Goal: Information Seeking & Learning: Learn about a topic

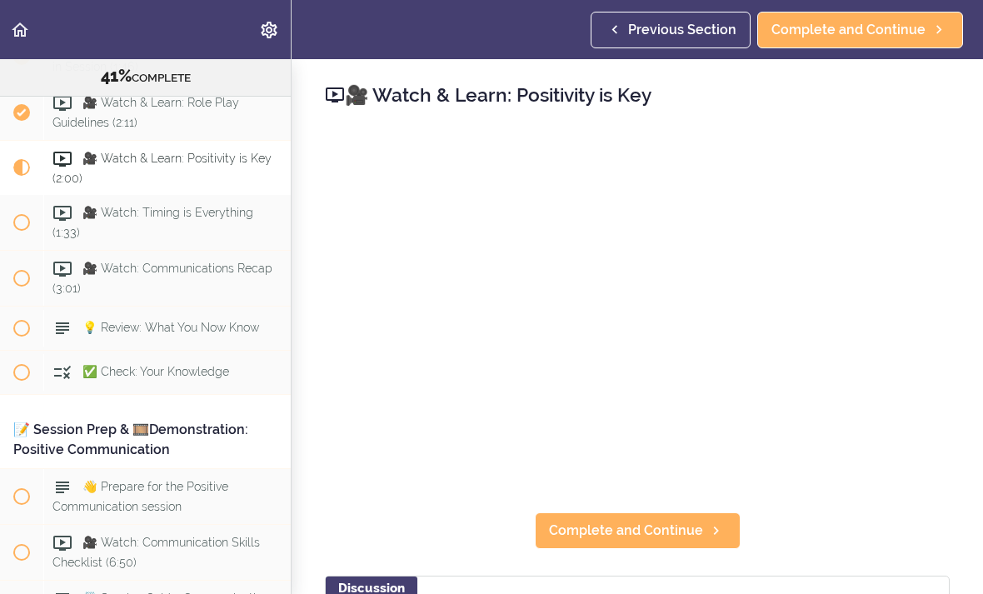
scroll to position [5014, 0]
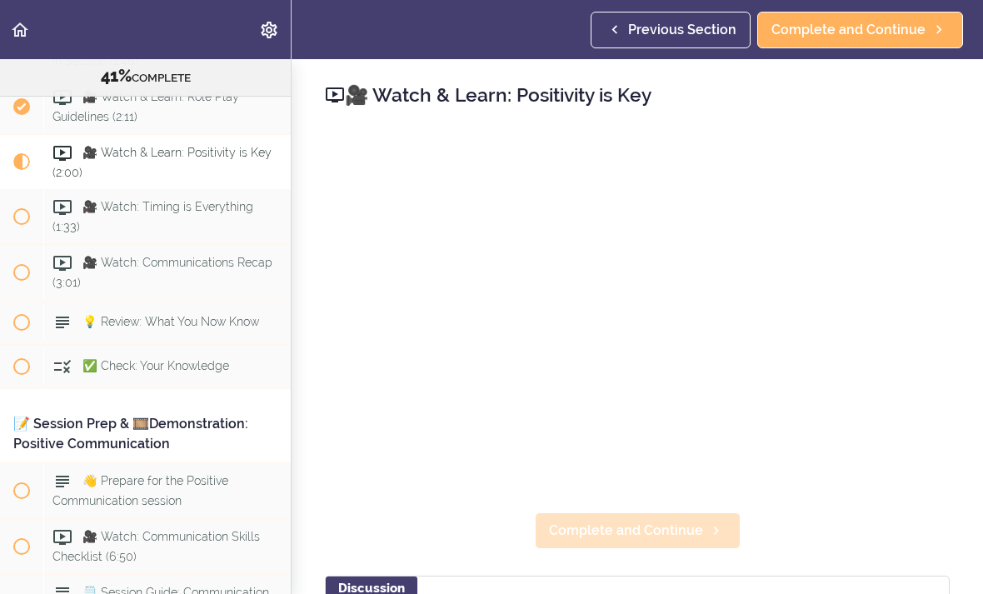
click at [682, 527] on span "Complete and Continue" at bounding box center [626, 531] width 154 height 20
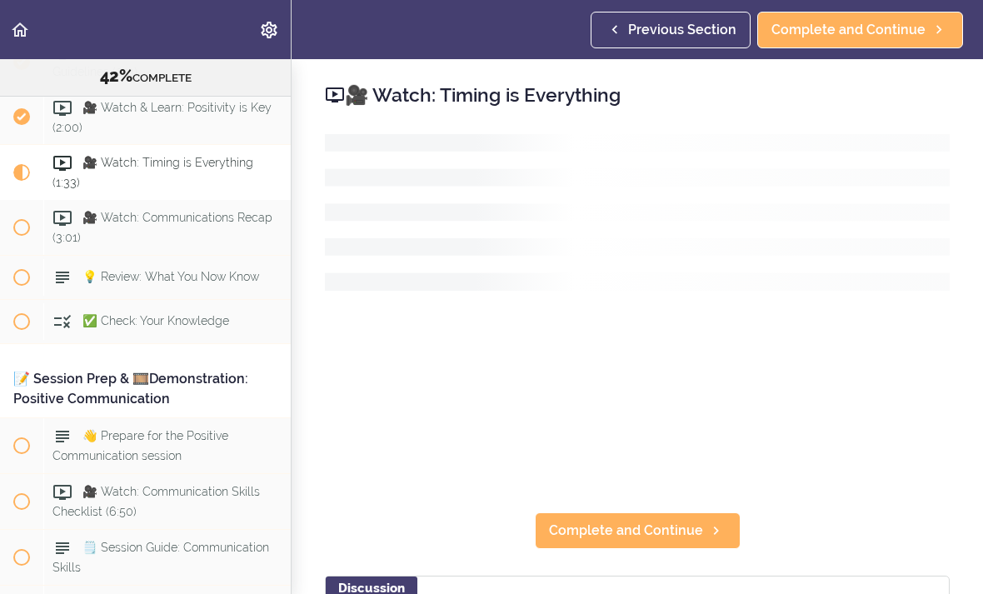
scroll to position [5070, 0]
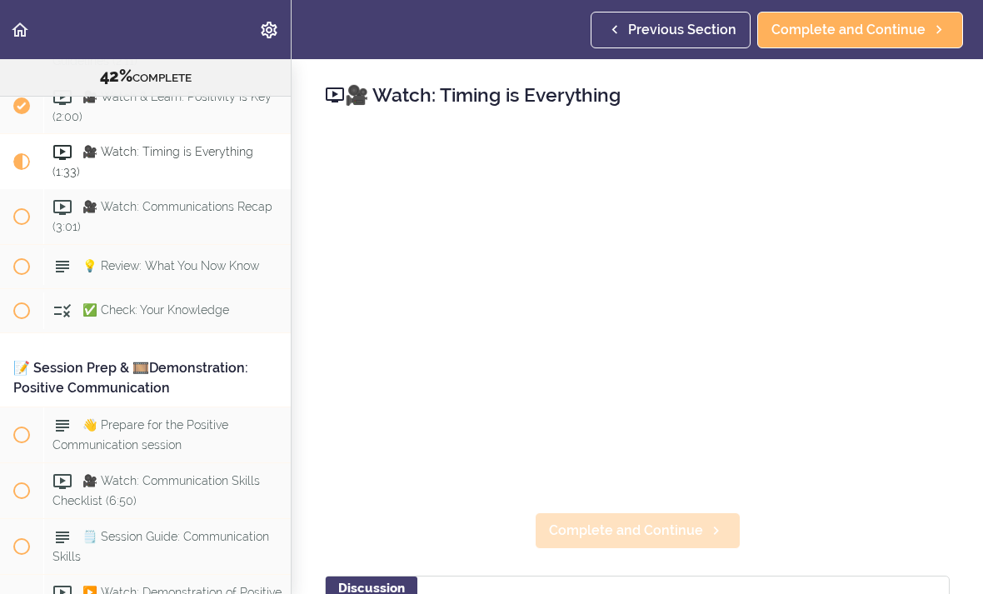
click at [666, 526] on span "Complete and Continue" at bounding box center [626, 531] width 154 height 20
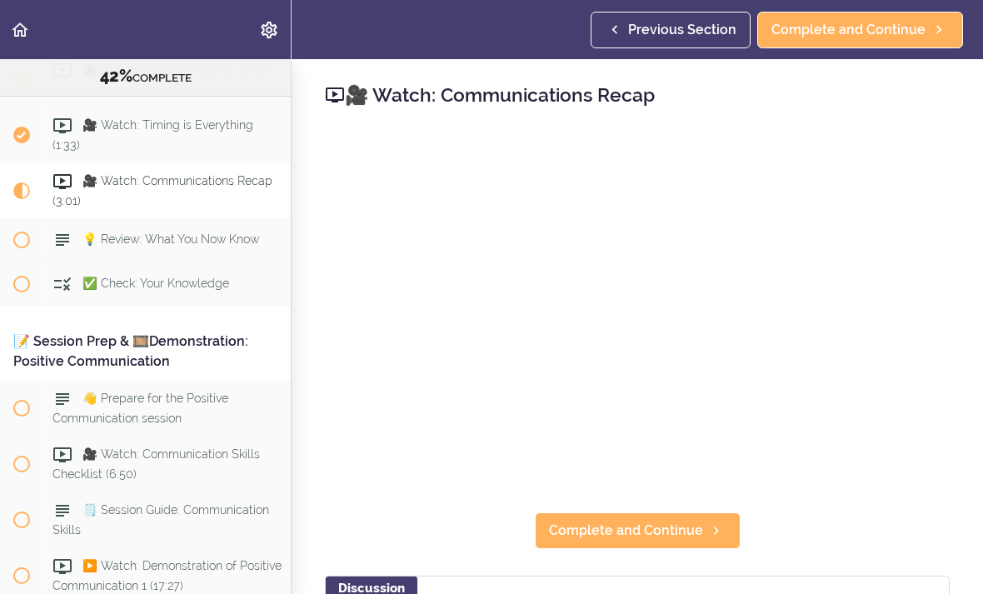
scroll to position [5114, 0]
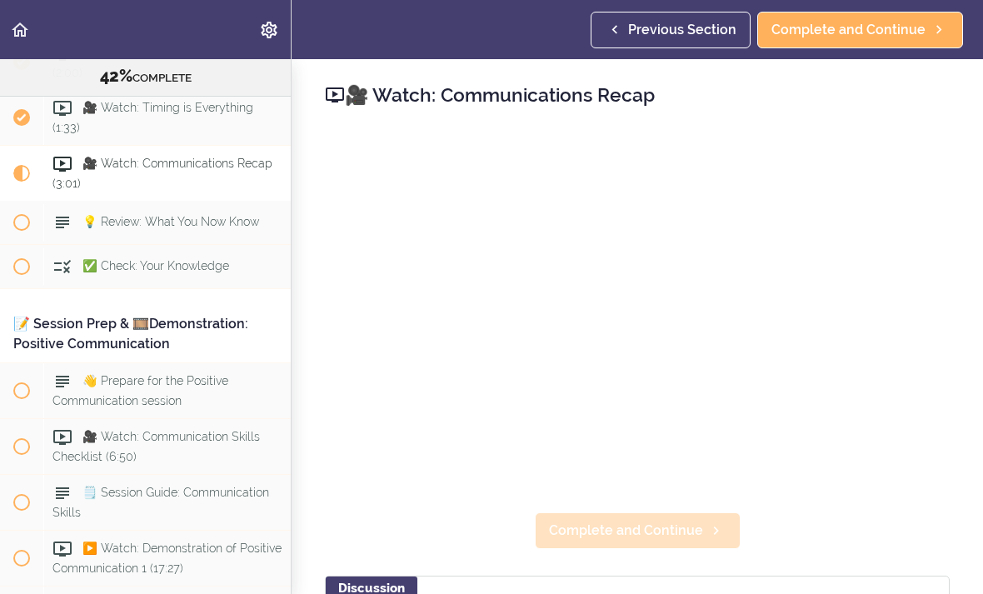
click at [663, 530] on span "Complete and Continue" at bounding box center [626, 531] width 154 height 20
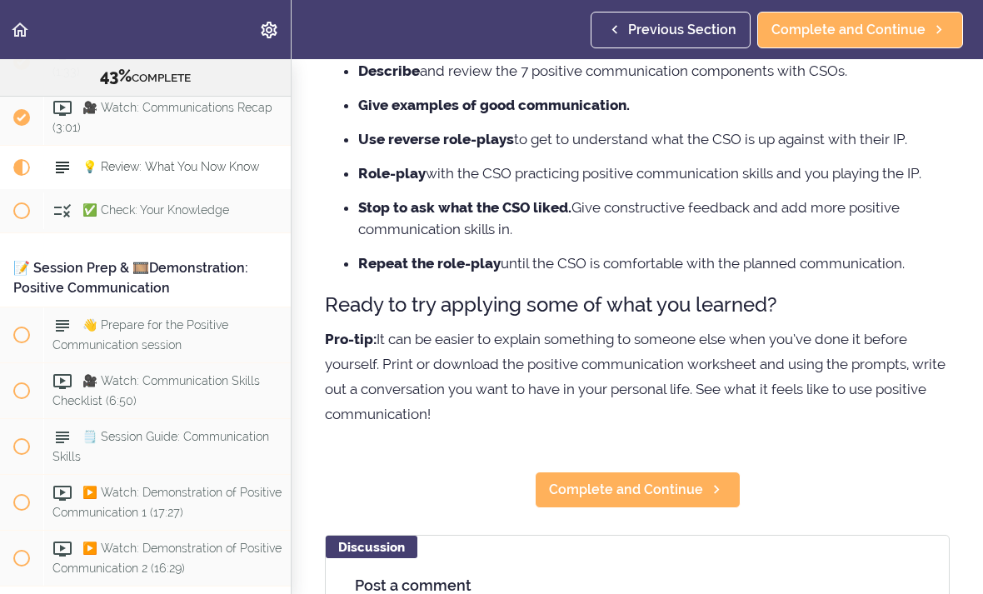
scroll to position [269, 0]
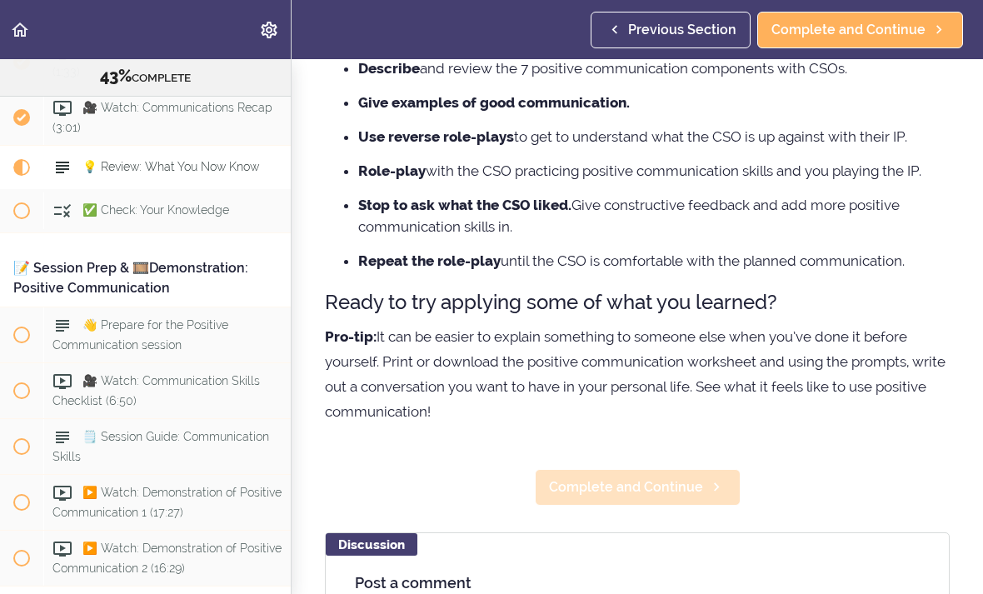
click at [677, 492] on span "Complete and Continue" at bounding box center [626, 487] width 154 height 20
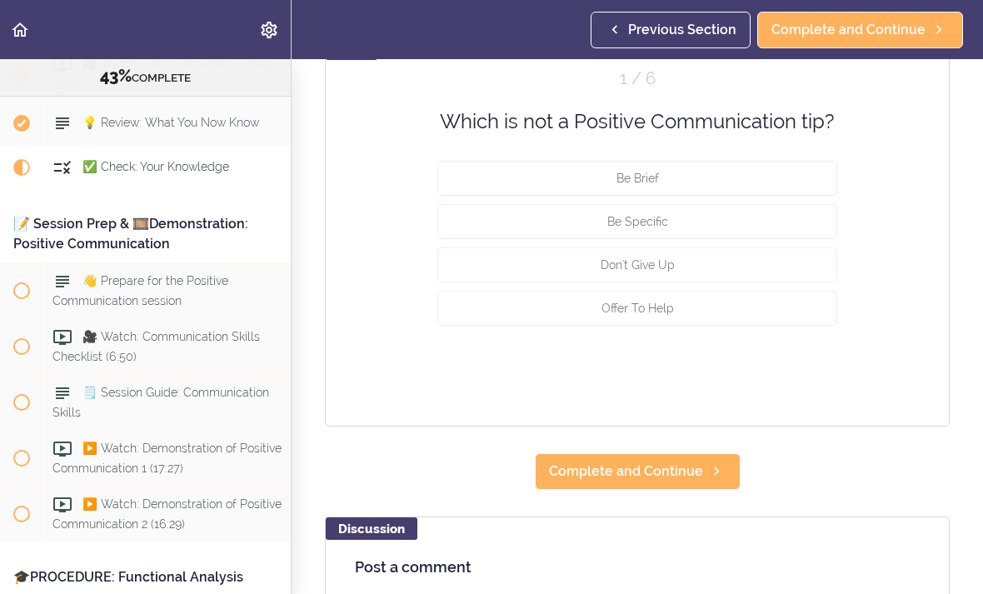
scroll to position [212, 0]
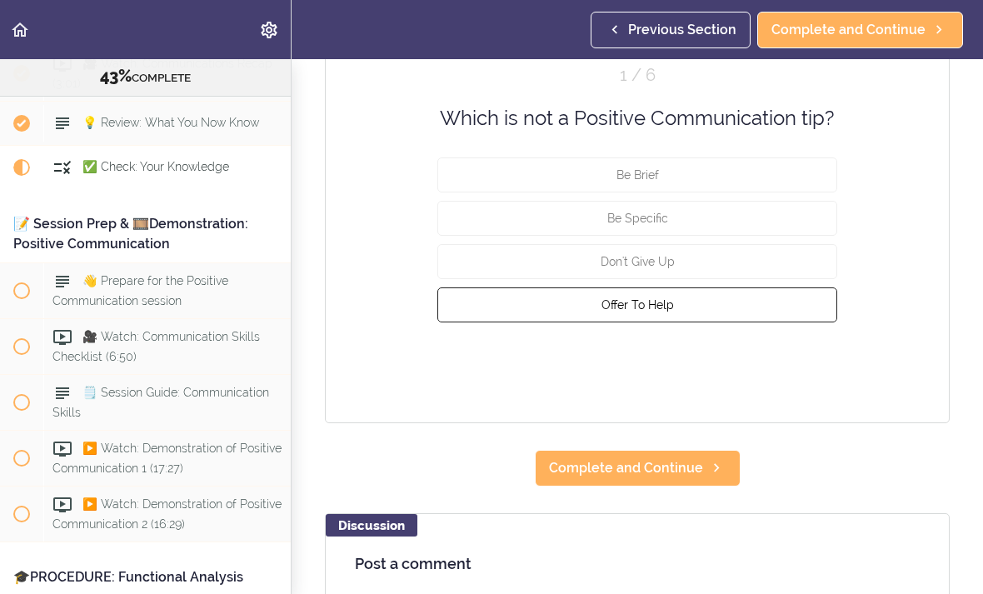
click at [742, 308] on button "Offer To Help" at bounding box center [637, 304] width 400 height 35
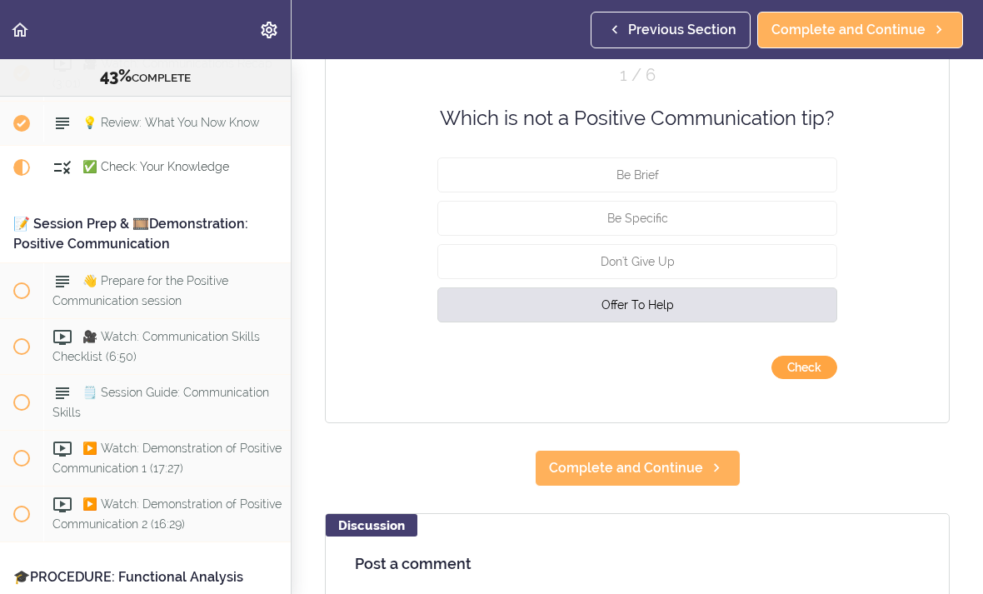
click at [802, 370] on button "Check" at bounding box center [805, 367] width 66 height 23
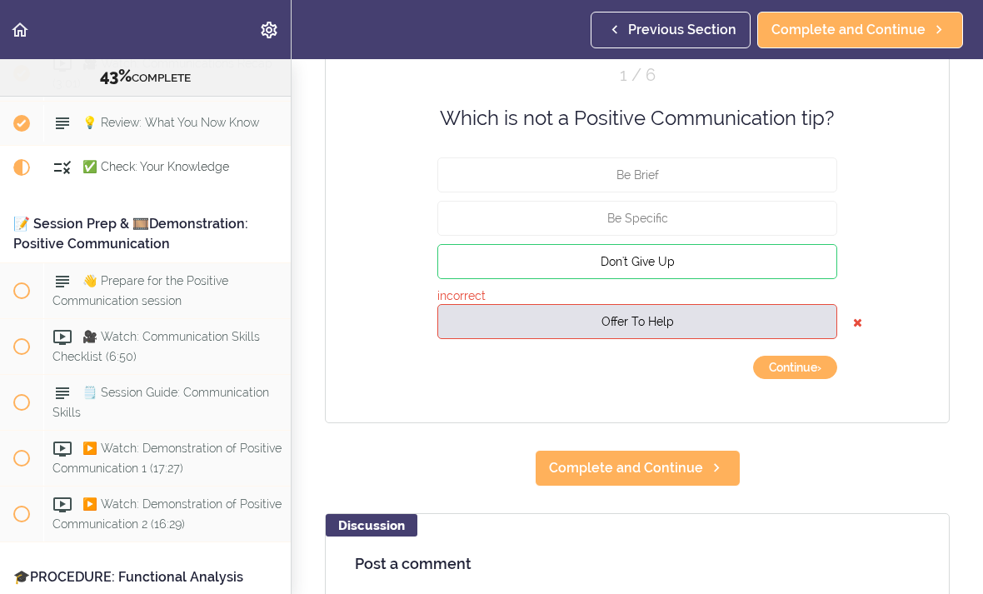
click at [783, 261] on button "Don't Give Up" at bounding box center [637, 261] width 400 height 35
click at [792, 373] on button "Continue ›" at bounding box center [795, 367] width 84 height 23
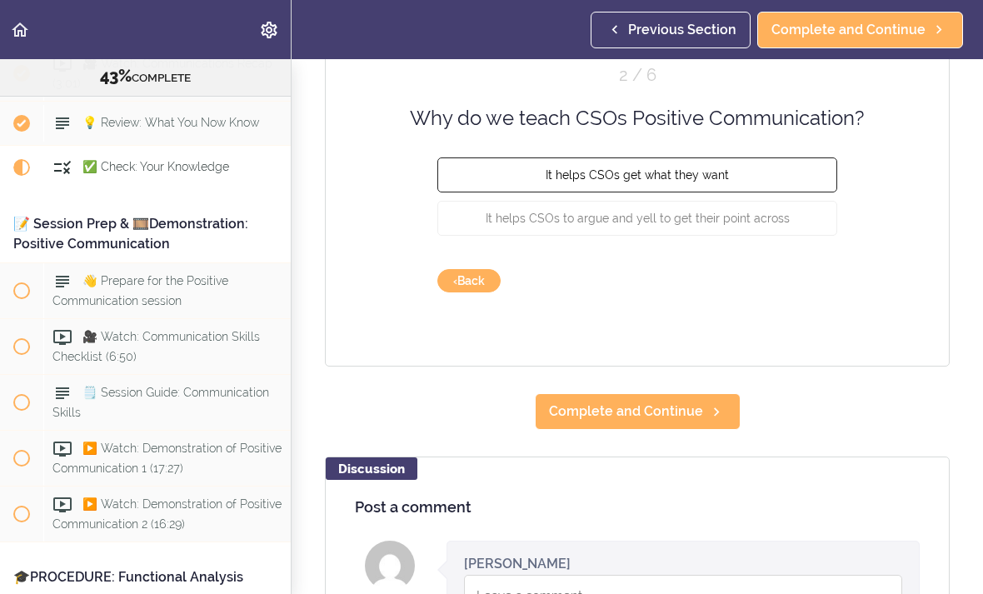
click at [787, 176] on button "It helps CSOs get what they want" at bounding box center [637, 174] width 400 height 35
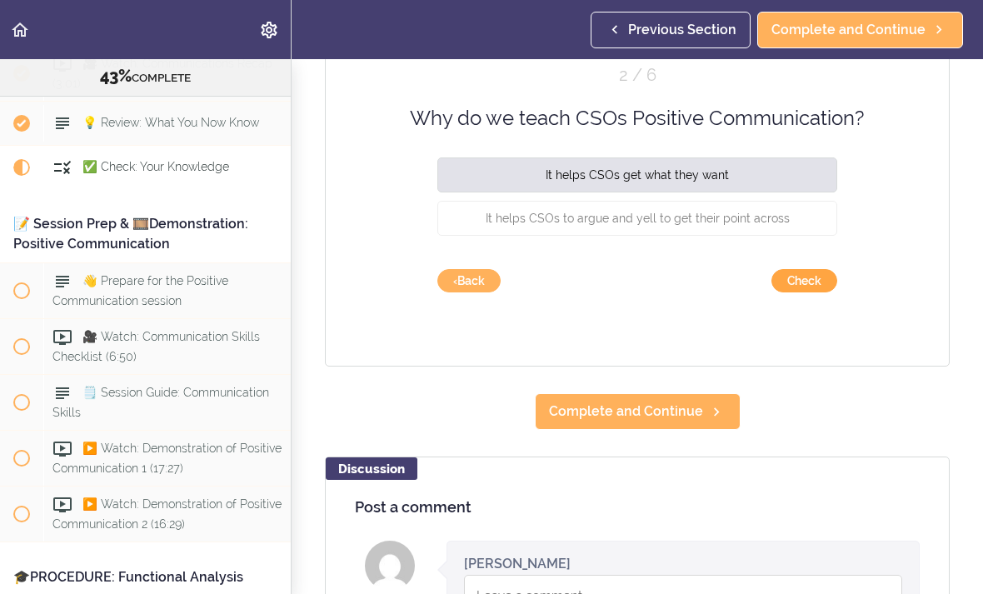
click at [797, 276] on button "Check" at bounding box center [805, 280] width 66 height 23
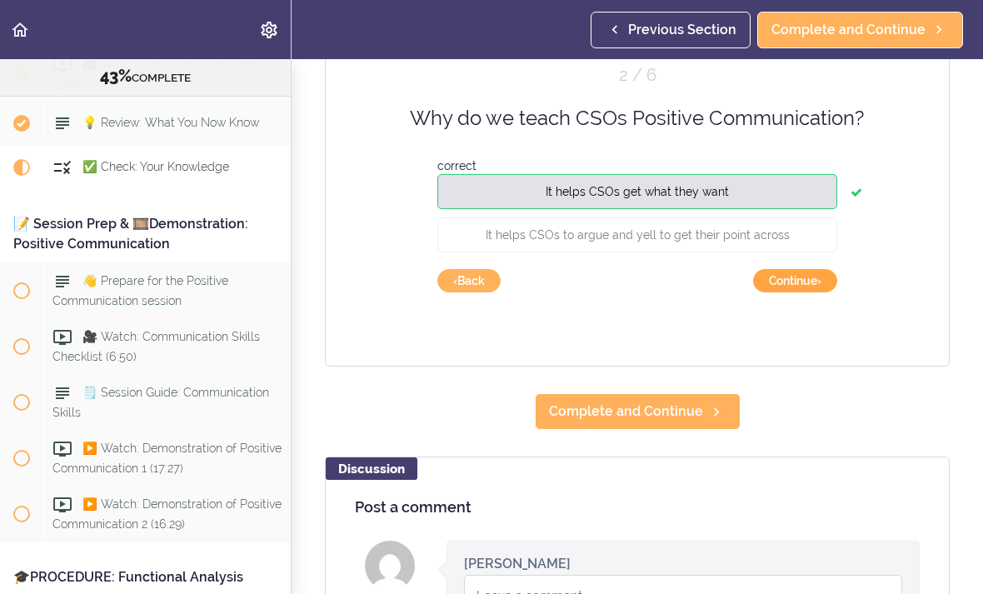
click at [790, 286] on button "Continue ›" at bounding box center [795, 280] width 84 height 23
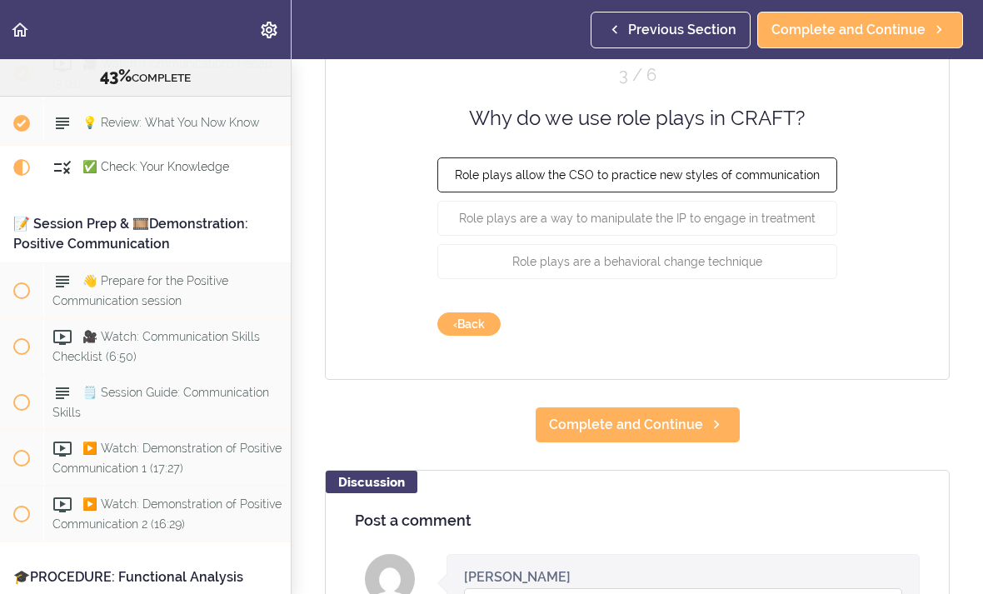
click at [772, 172] on span "Role plays allow the CSO to practice new styles of communication" at bounding box center [637, 174] width 365 height 13
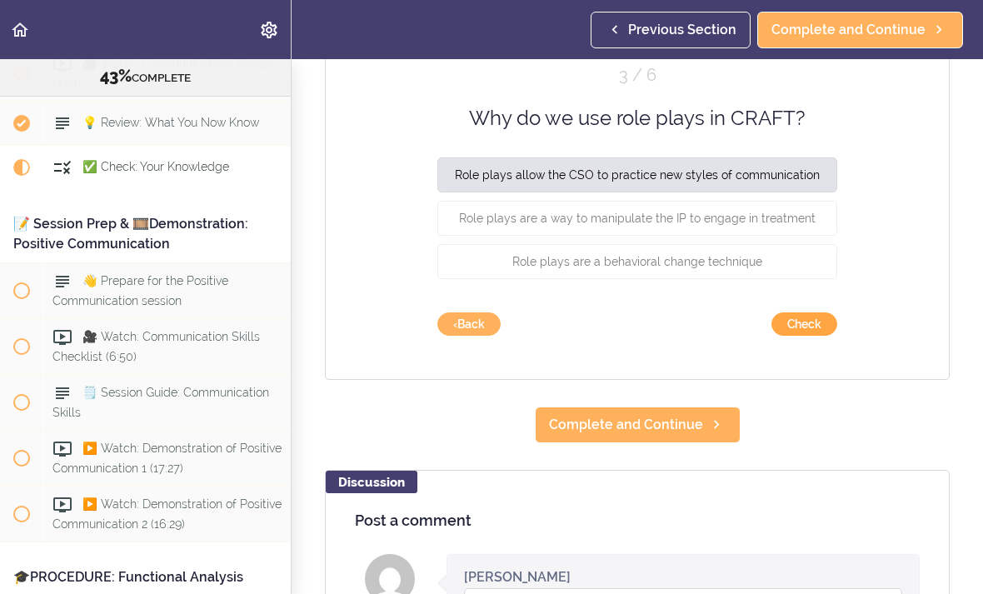
click at [807, 322] on button "Check" at bounding box center [805, 323] width 66 height 23
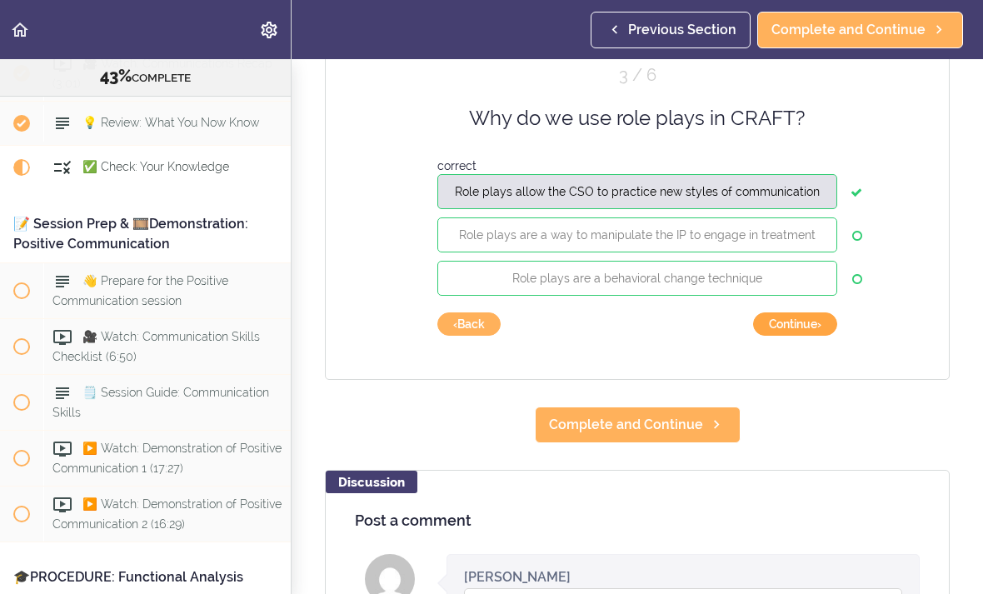
click at [792, 331] on button "Continue ›" at bounding box center [795, 323] width 84 height 23
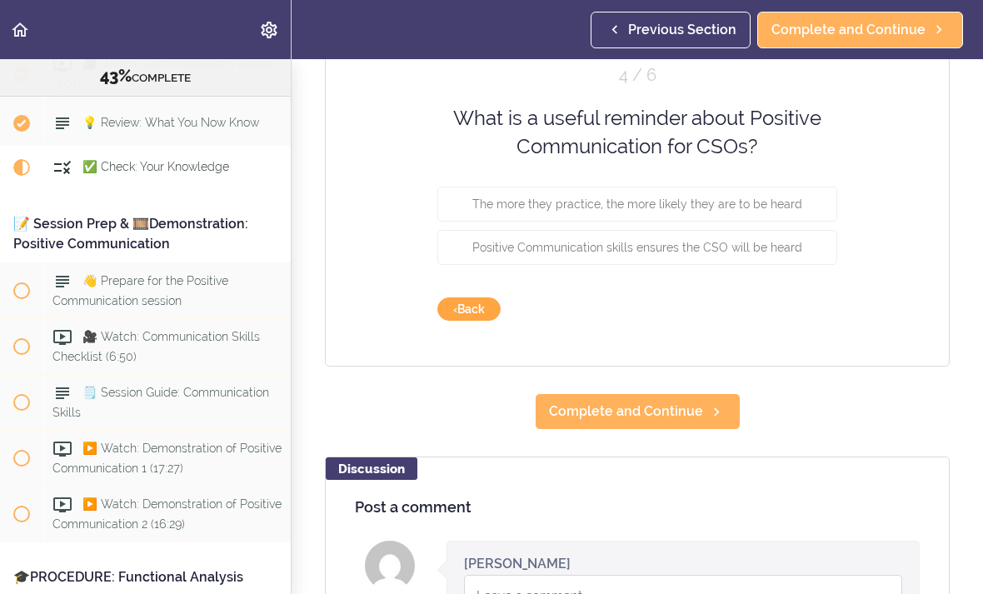
click at [467, 301] on button "‹ Back" at bounding box center [468, 308] width 63 height 23
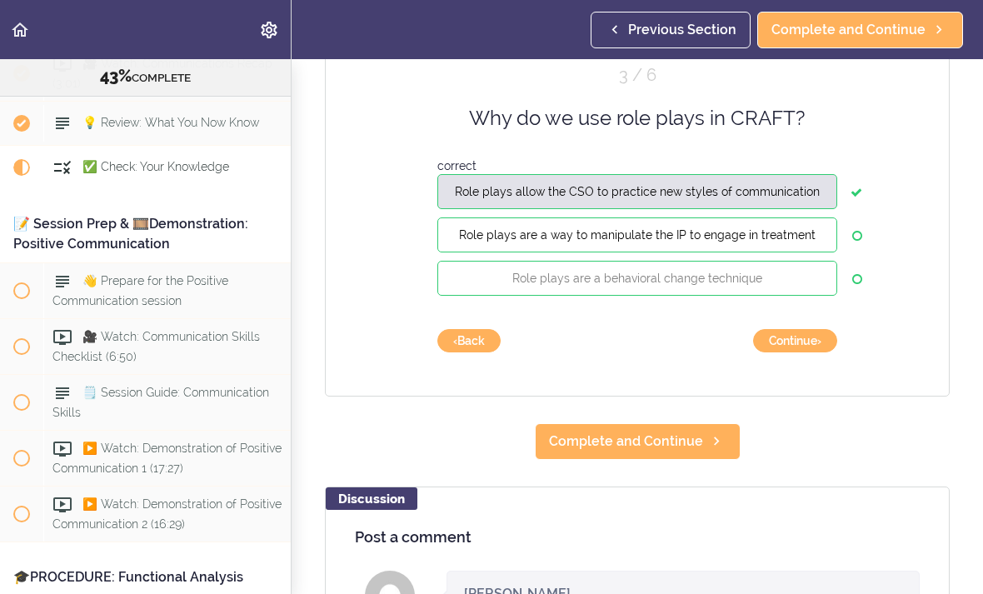
click at [788, 236] on span "Role plays are a way to manipulate the IP to engage in treatment" at bounding box center [637, 234] width 357 height 13
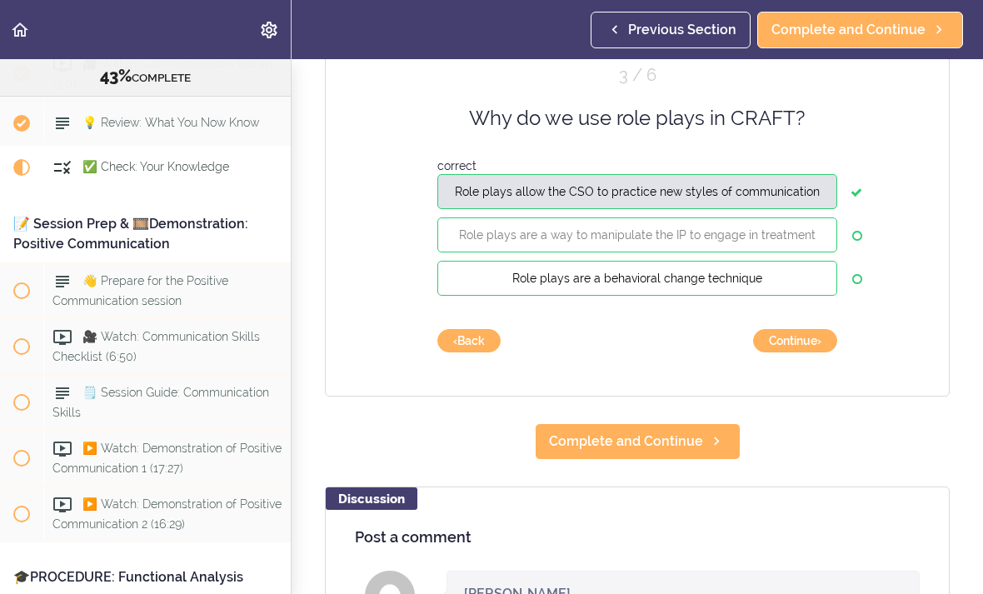
click at [772, 282] on button "Role plays are a behavioral change technique" at bounding box center [637, 278] width 400 height 35
click at [793, 346] on button "Continue ›" at bounding box center [795, 340] width 84 height 23
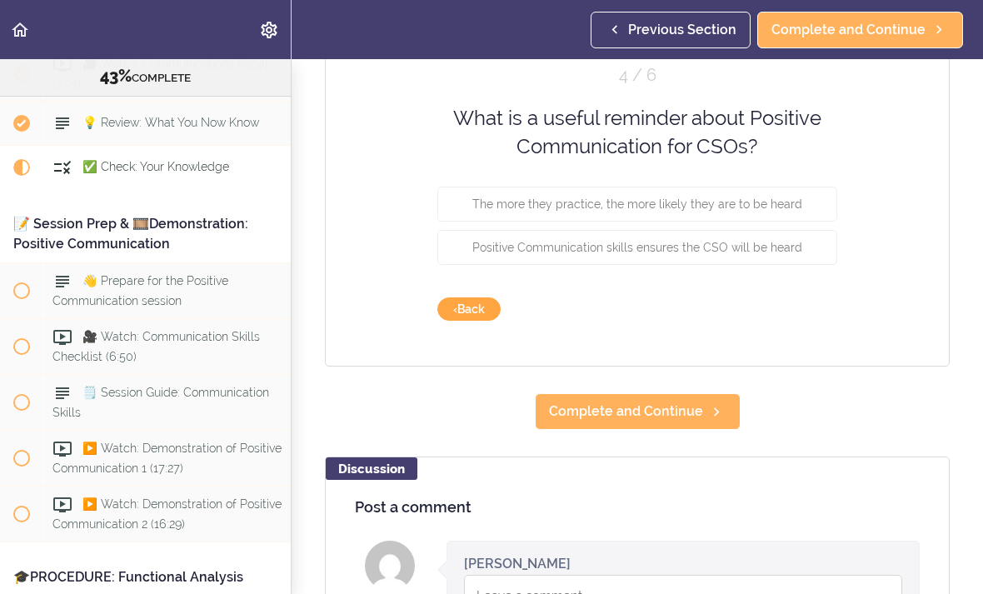
click at [465, 302] on button "‹ Back" at bounding box center [468, 308] width 63 height 23
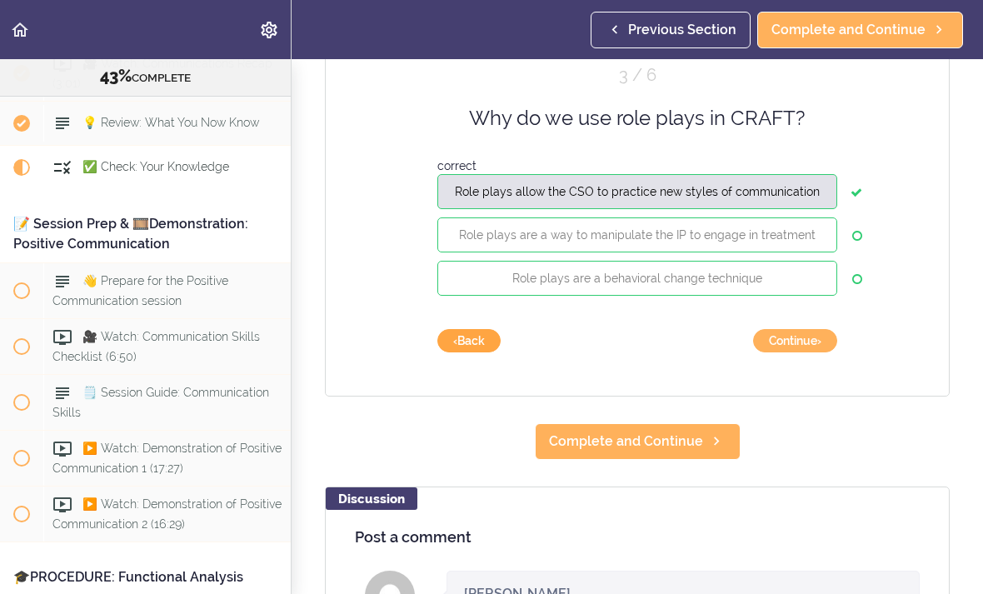
click at [463, 342] on button "‹ Back" at bounding box center [468, 340] width 63 height 23
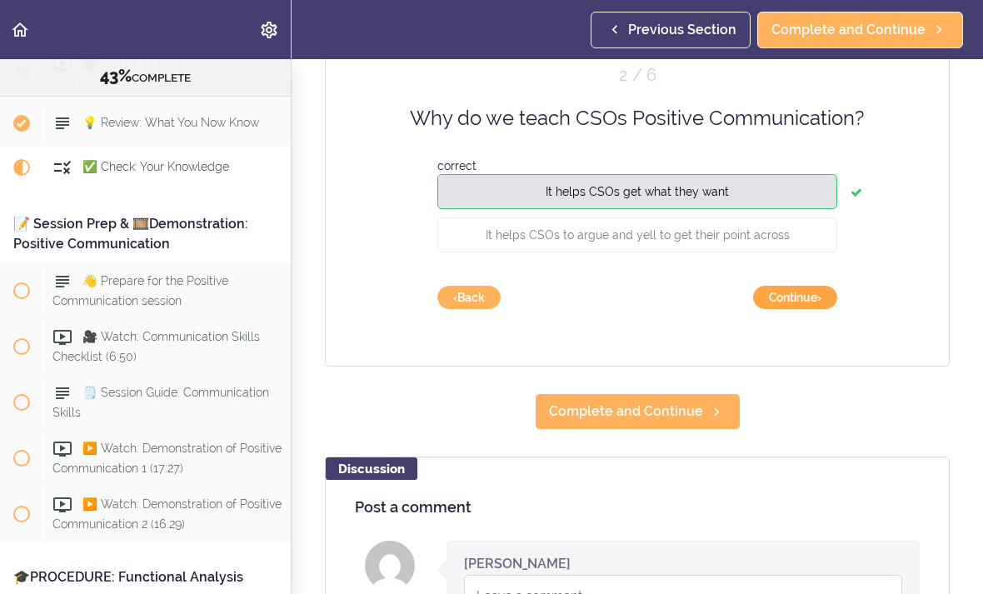
click at [796, 299] on button "Continue ›" at bounding box center [795, 297] width 84 height 23
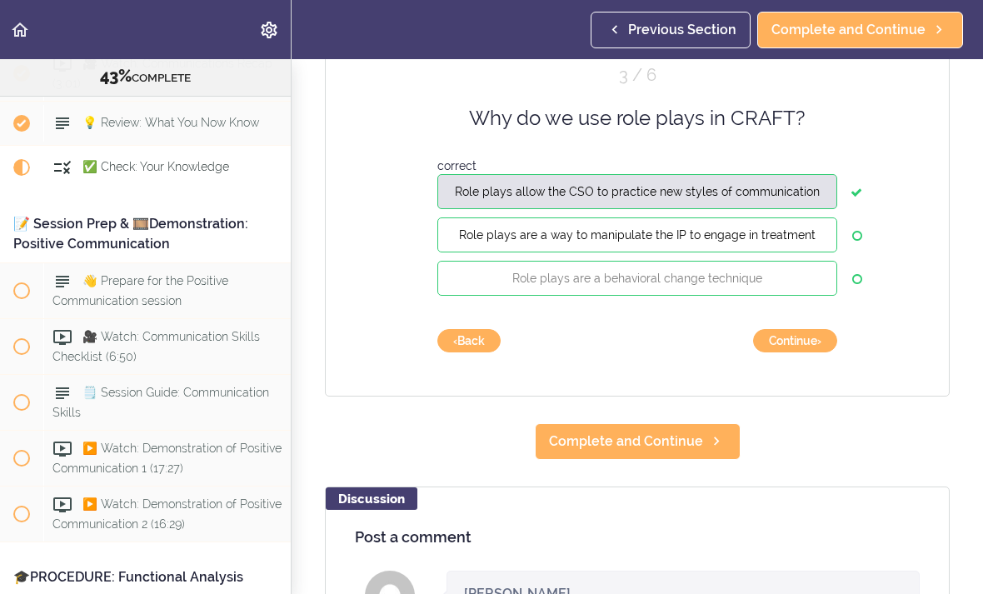
click at [794, 235] on span "Role plays are a way to manipulate the IP to engage in treatment" at bounding box center [637, 234] width 357 height 13
click at [790, 234] on span "Role plays are a way to manipulate the IP to engage in treatment" at bounding box center [637, 234] width 357 height 13
click at [851, 242] on div "Quiz 3 / 6 Why do we use role plays in CRAFT? correct Role plays allow the CSO …" at bounding box center [637, 214] width 625 height 363
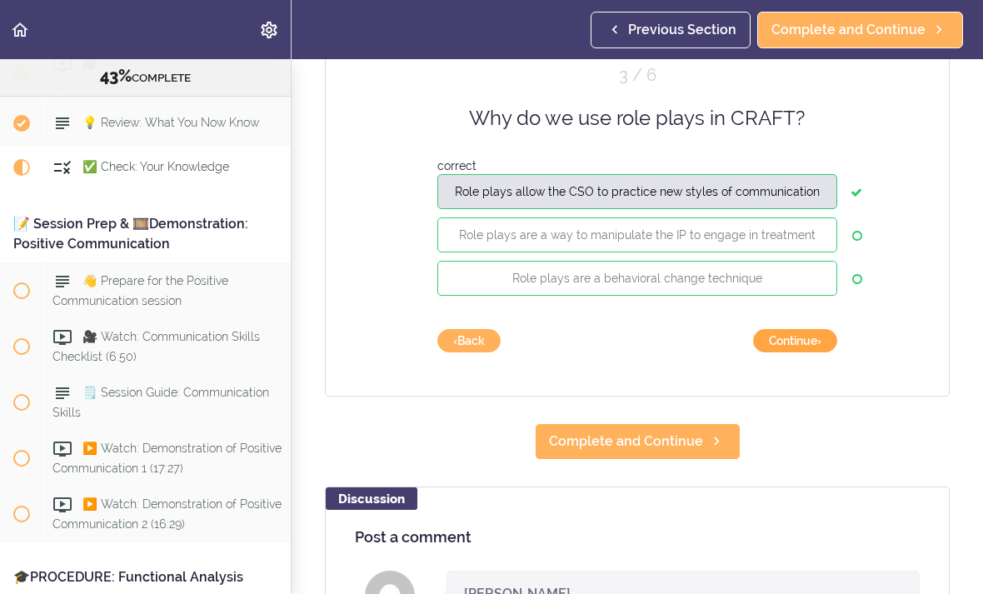
click at [785, 350] on button "Continue ›" at bounding box center [795, 340] width 84 height 23
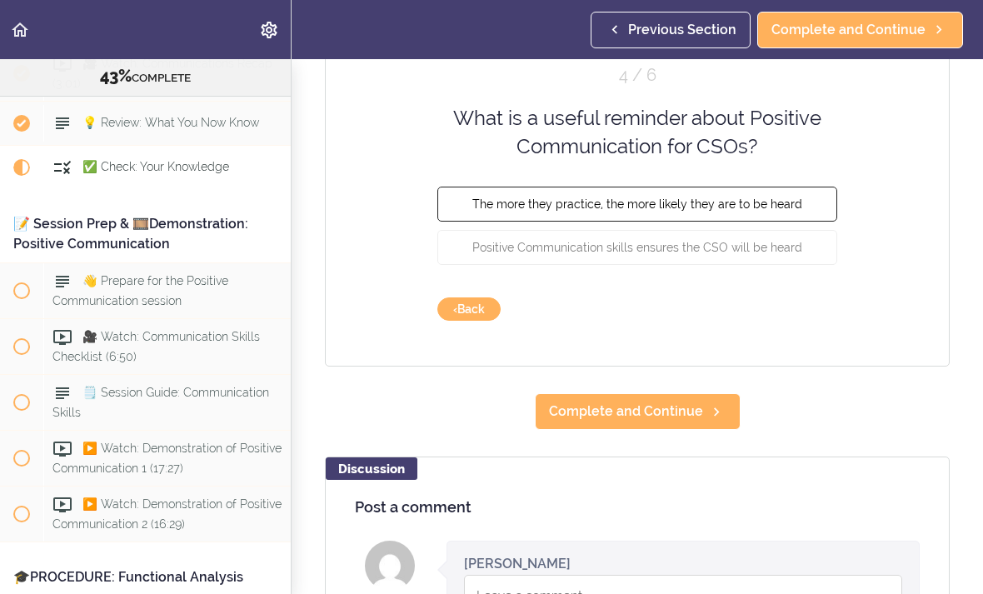
click at [795, 209] on span "The more they practice, the more likely they are to be heard" at bounding box center [637, 203] width 330 height 13
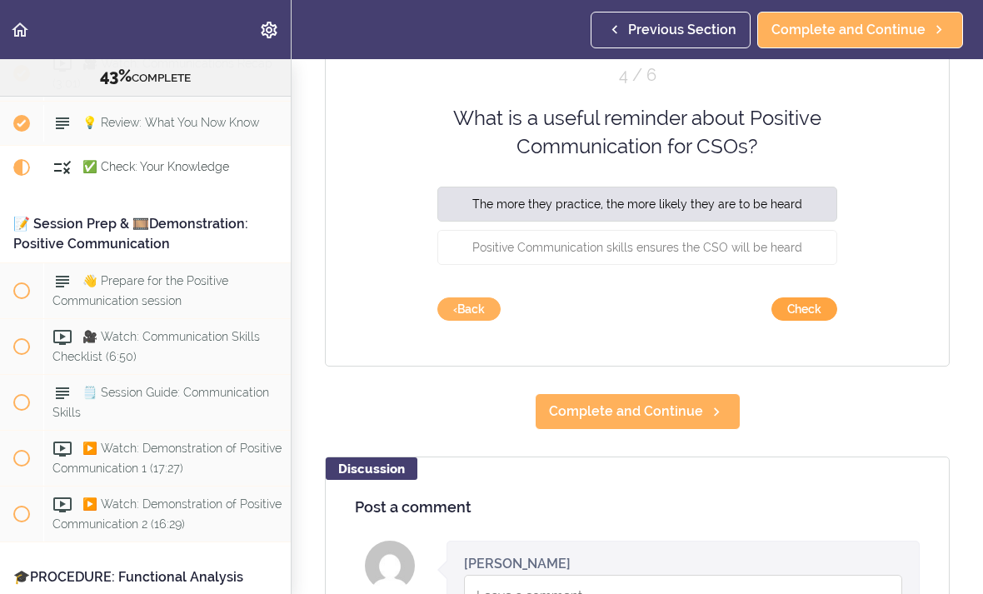
click at [805, 308] on button "Check" at bounding box center [805, 308] width 66 height 23
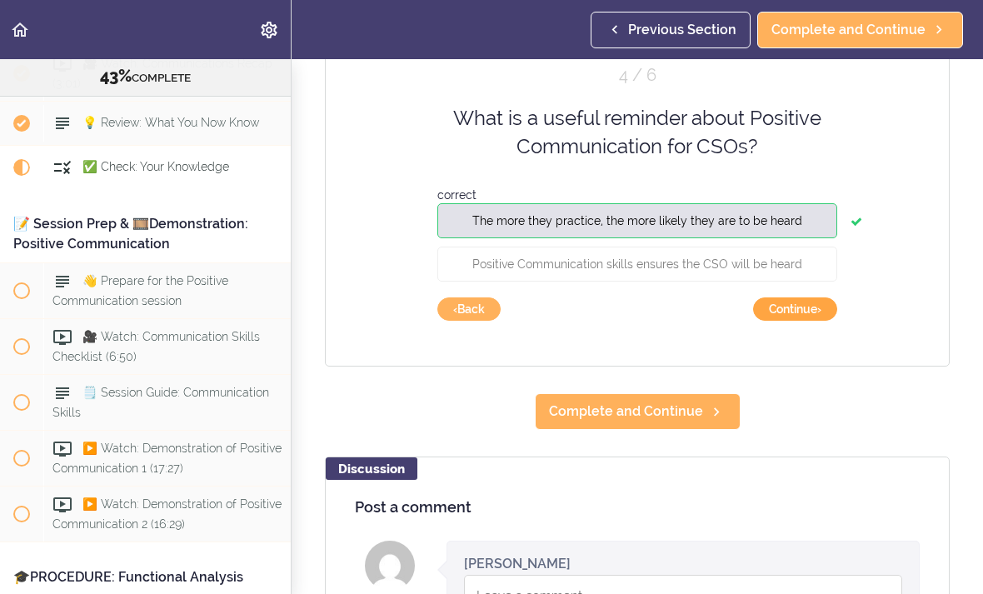
click at [793, 313] on button "Continue ›" at bounding box center [795, 308] width 84 height 23
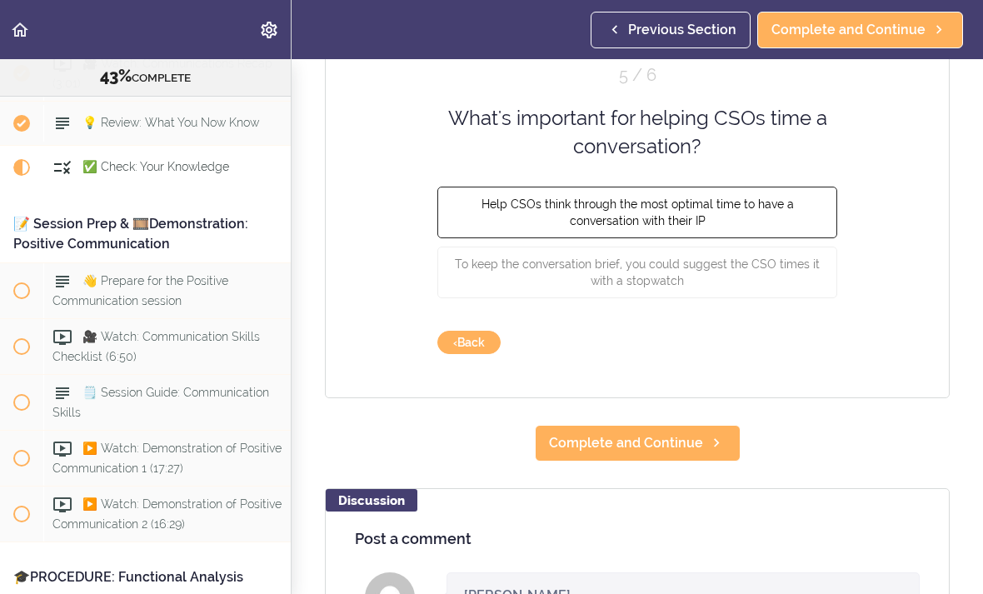
click at [779, 207] on span "Help CSOs think through the most optimal time to have a conversation with their…" at bounding box center [638, 212] width 312 height 30
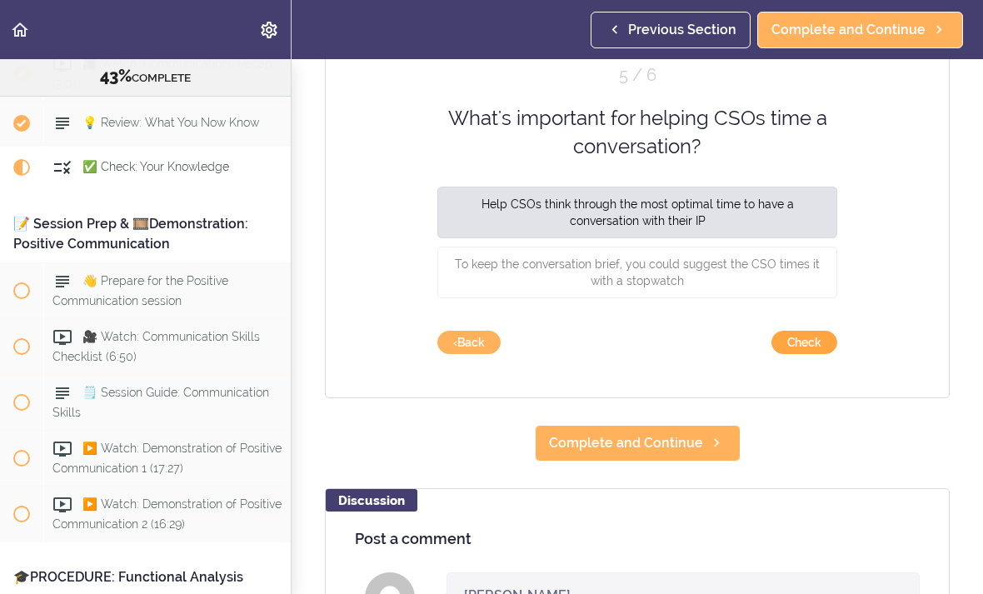
click at [804, 340] on button "Check" at bounding box center [805, 342] width 66 height 23
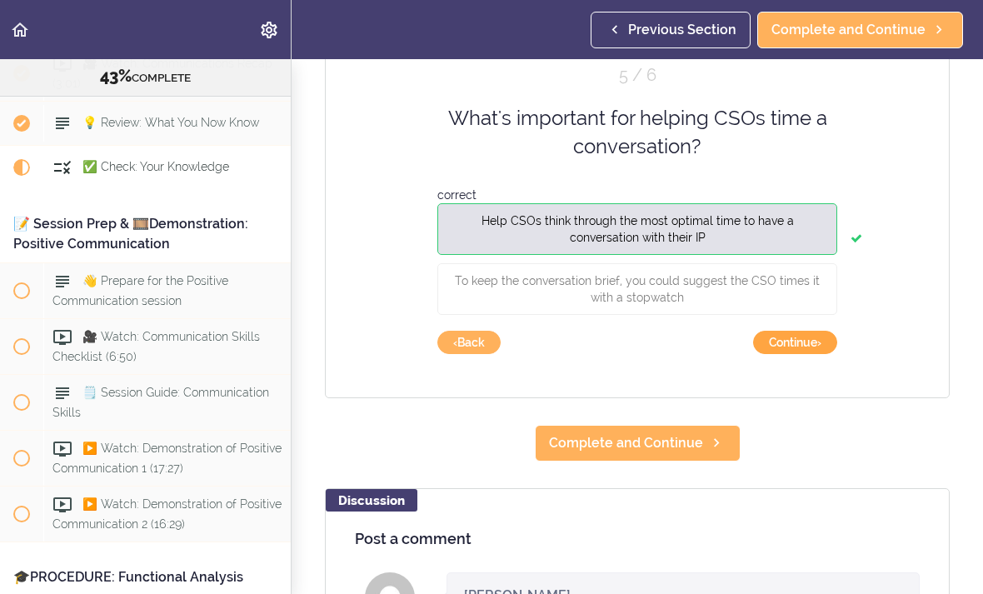
click at [802, 347] on button "Continue ›" at bounding box center [795, 342] width 84 height 23
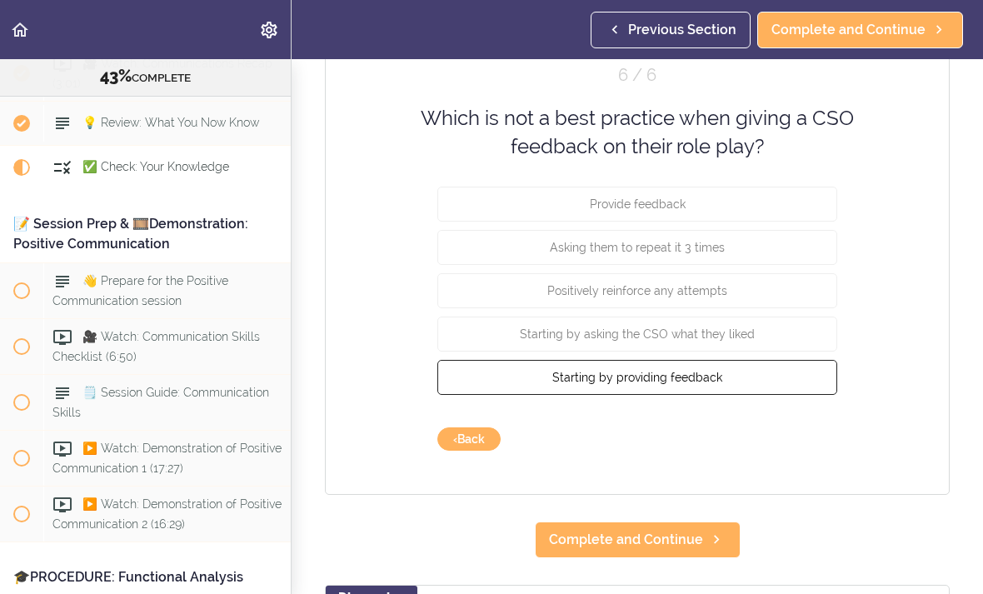
click at [756, 376] on button "Starting by providing feedback" at bounding box center [637, 376] width 400 height 35
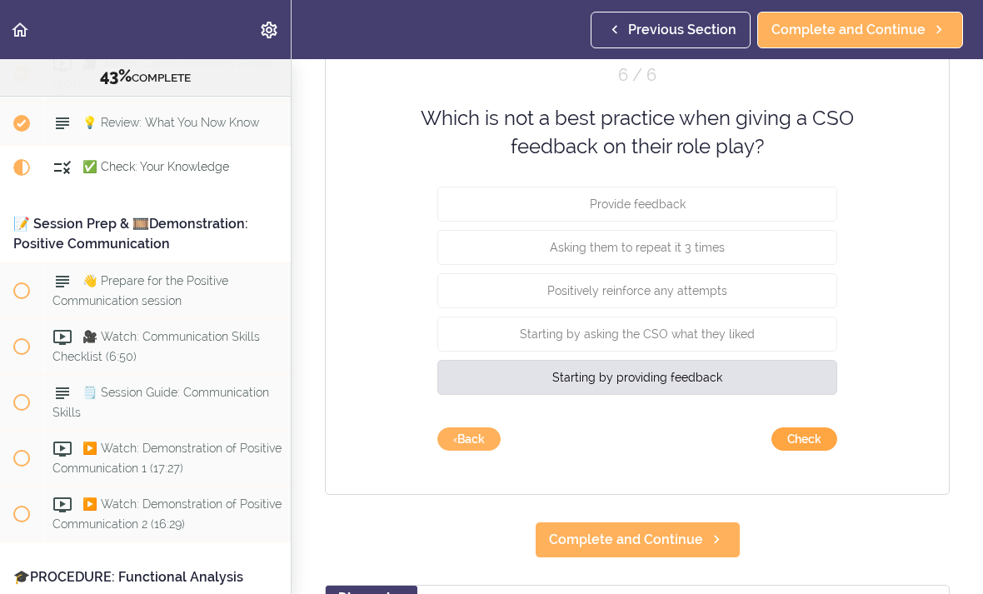
click at [806, 434] on button "Check" at bounding box center [805, 438] width 66 height 23
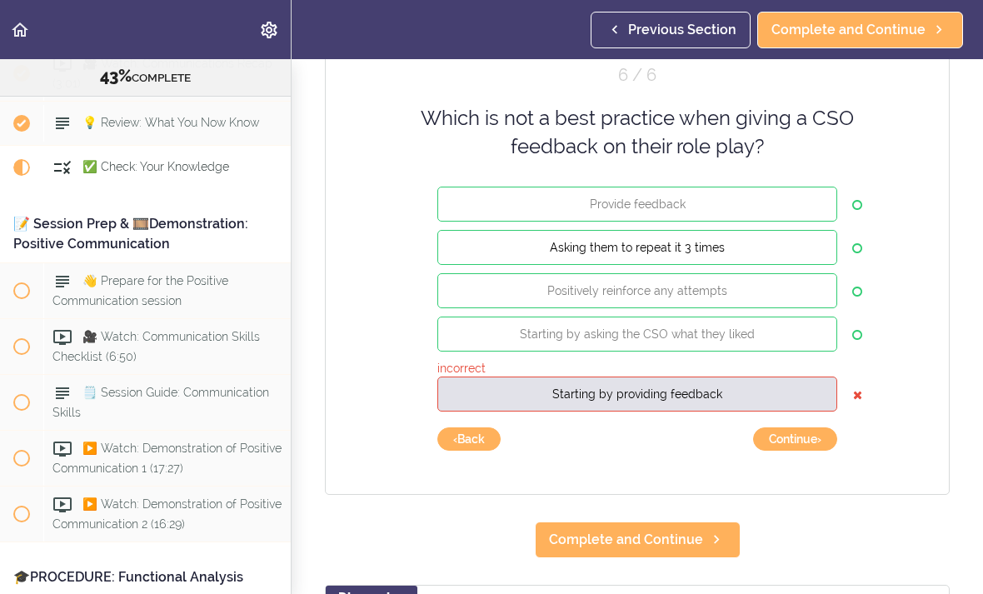
click at [761, 242] on button "Asking them to repeat it 3 times" at bounding box center [637, 246] width 400 height 35
click at [796, 442] on button "Continue ›" at bounding box center [795, 438] width 84 height 23
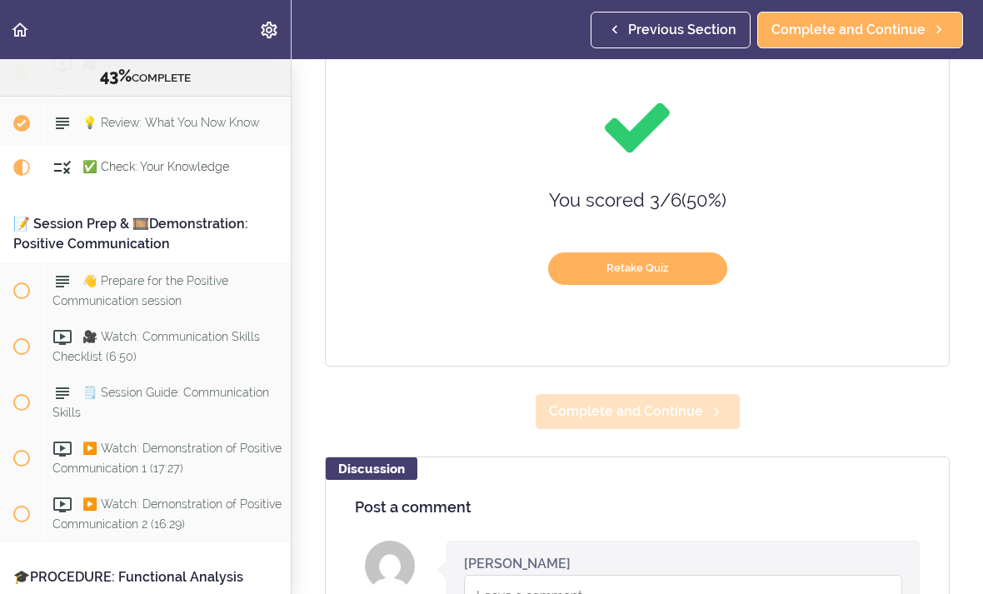
click at [676, 407] on span "Complete and Continue" at bounding box center [626, 412] width 154 height 20
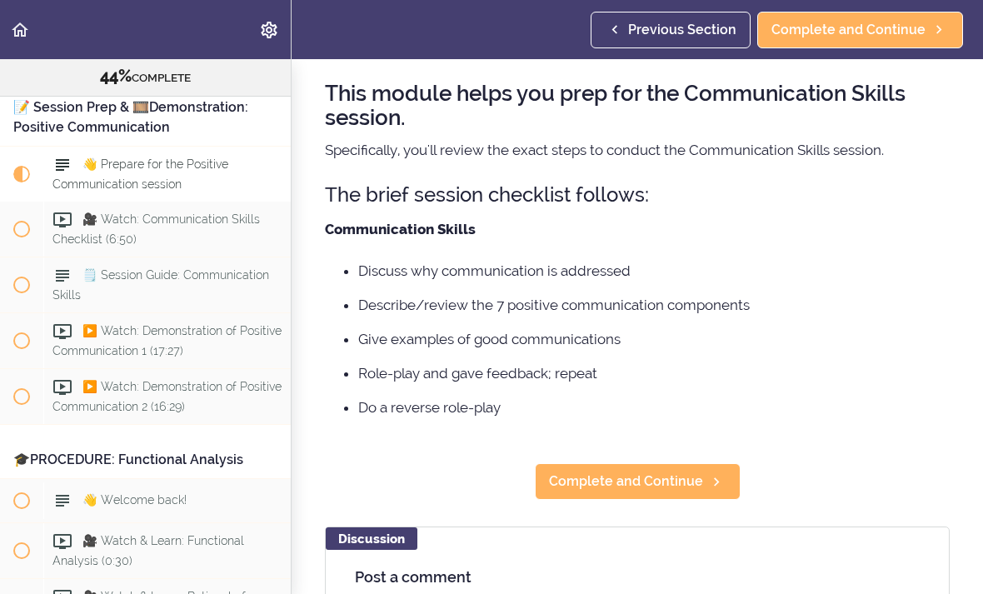
scroll to position [133, 0]
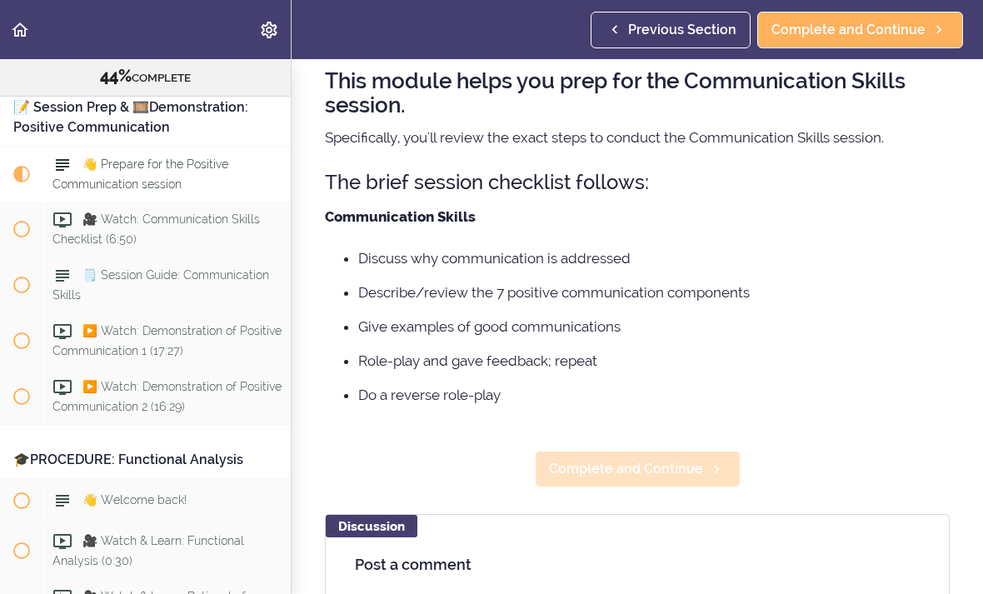
click at [674, 474] on span "Complete and Continue" at bounding box center [626, 469] width 154 height 20
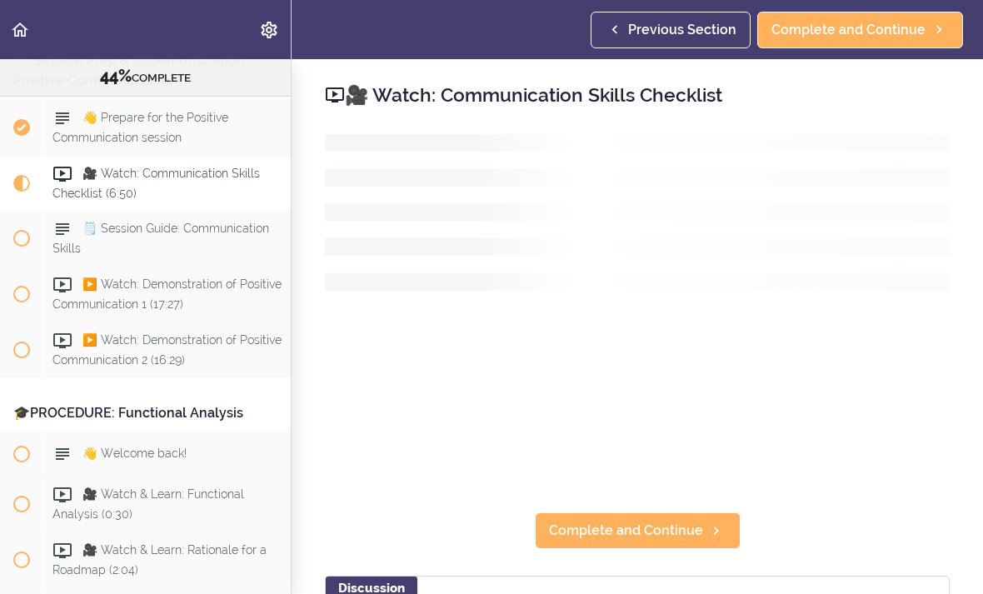
scroll to position [5388, 0]
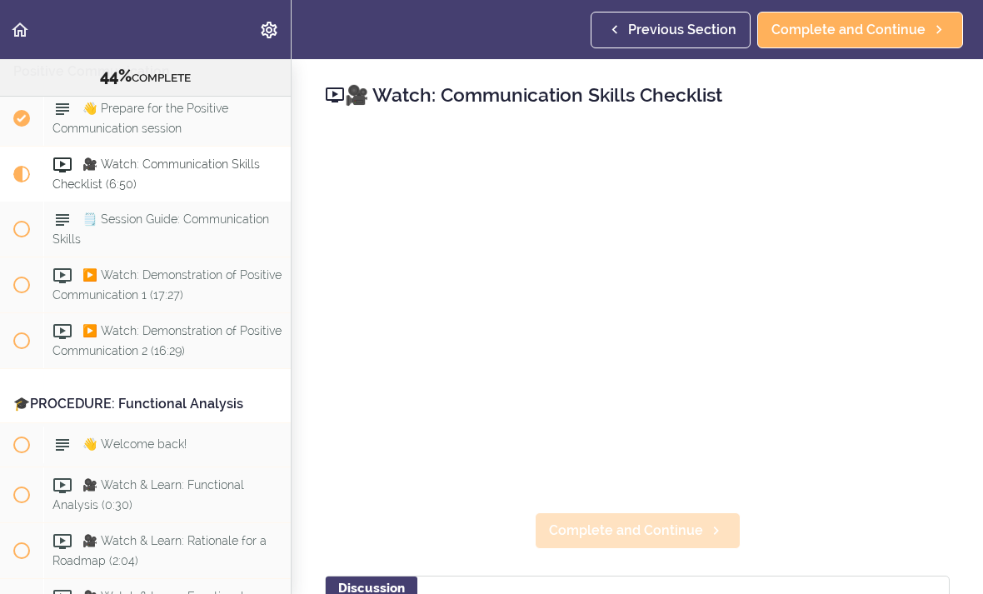
click at [686, 536] on span "Complete and Continue" at bounding box center [626, 531] width 154 height 20
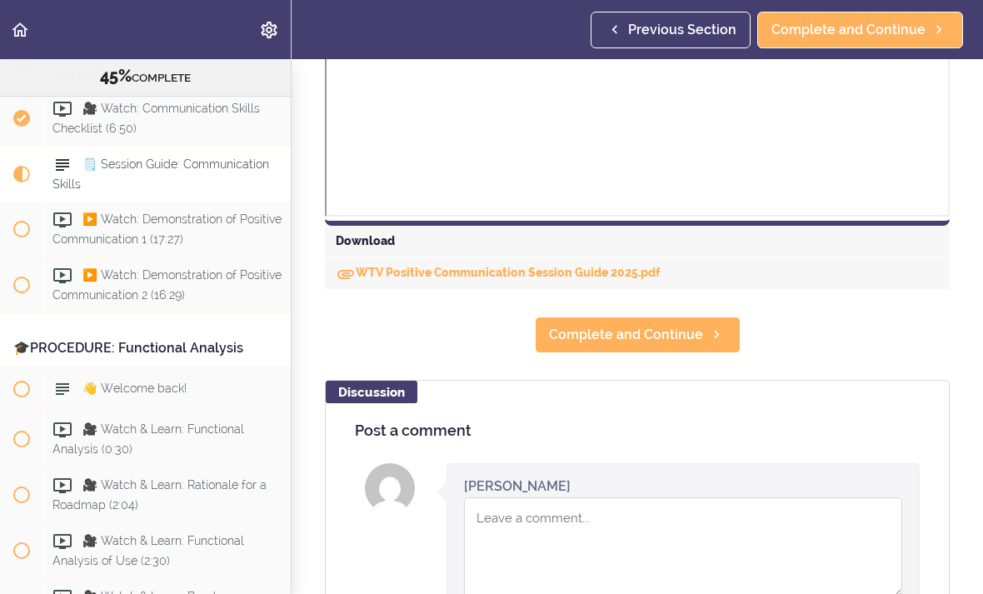
scroll to position [712, 0]
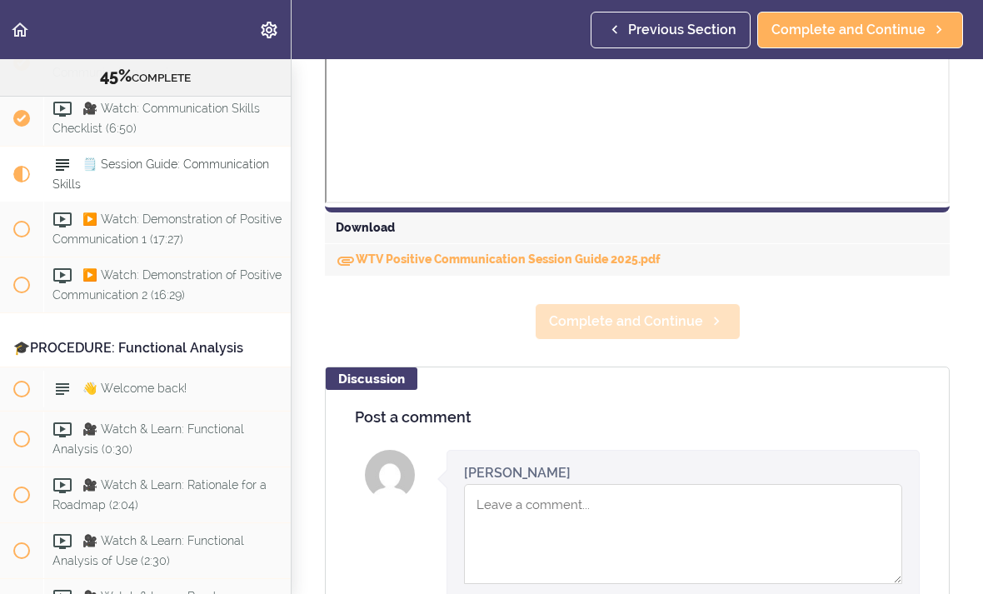
click at [666, 322] on span "Complete and Continue" at bounding box center [626, 322] width 154 height 20
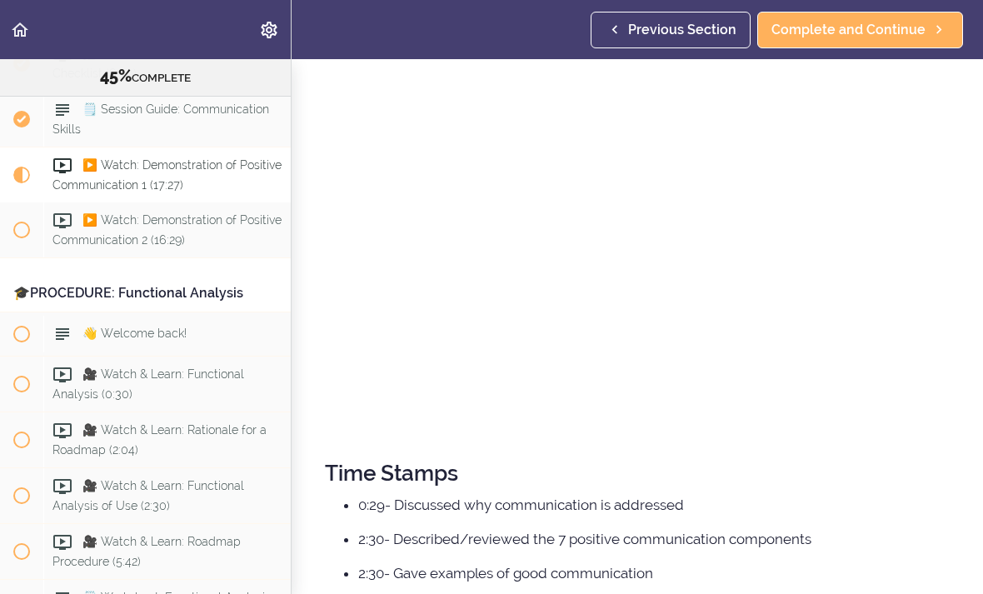
scroll to position [211, 0]
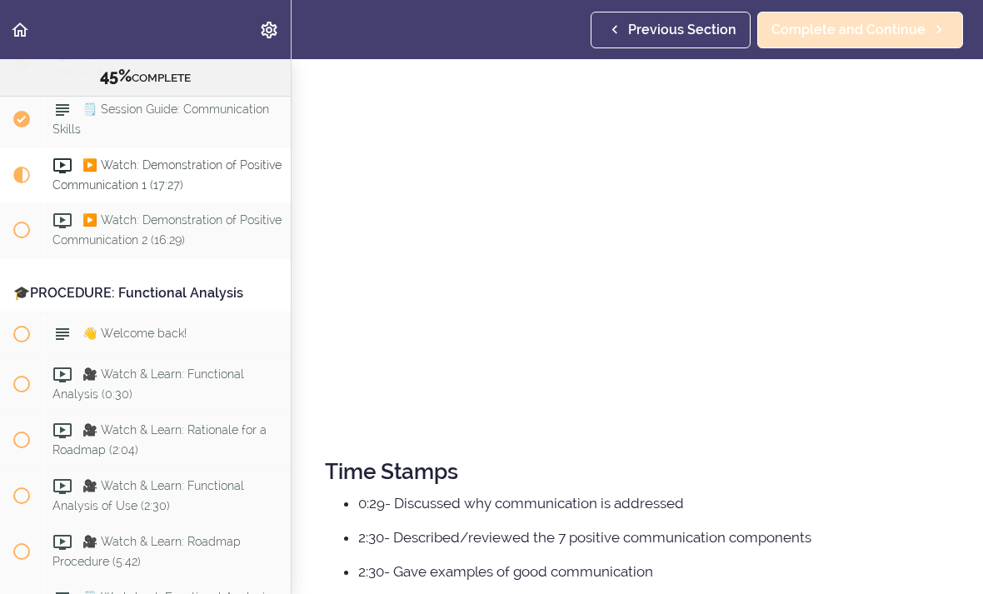
click at [884, 41] on link "Complete and Continue" at bounding box center [860, 30] width 206 height 37
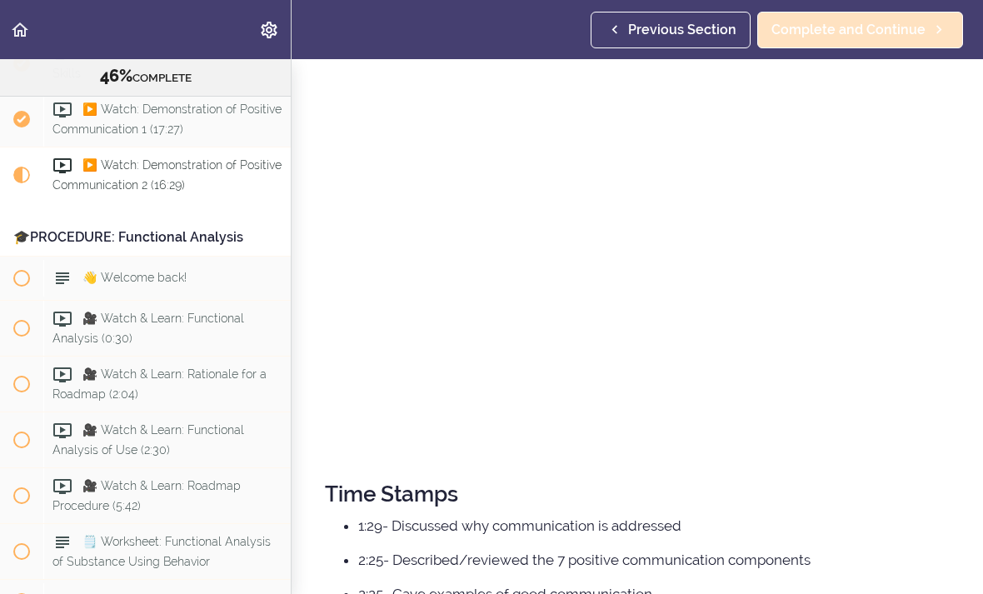
scroll to position [187, 0]
click at [894, 28] on span "Complete and Continue" at bounding box center [849, 30] width 154 height 20
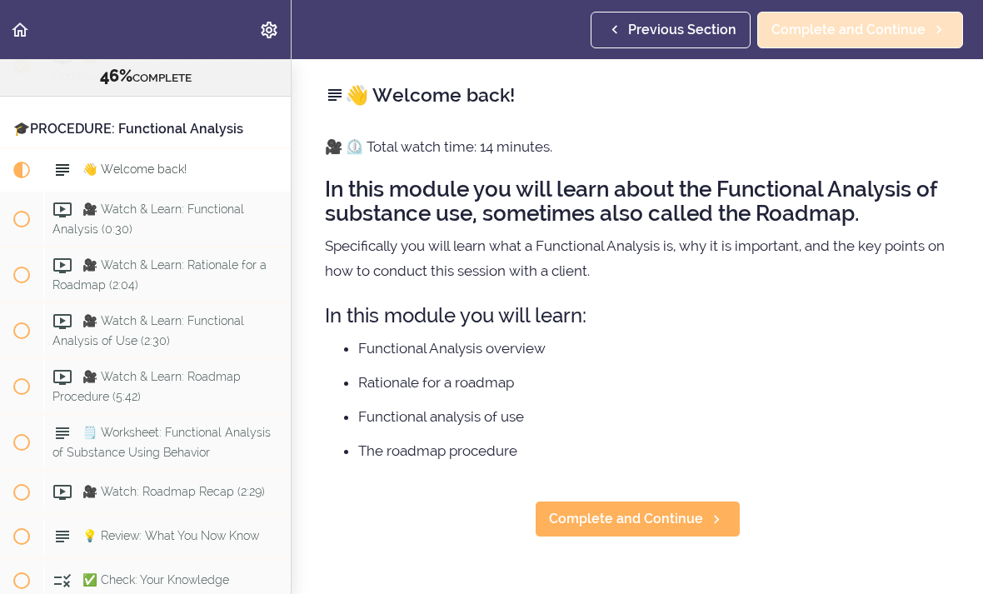
scroll to position [5663, 0]
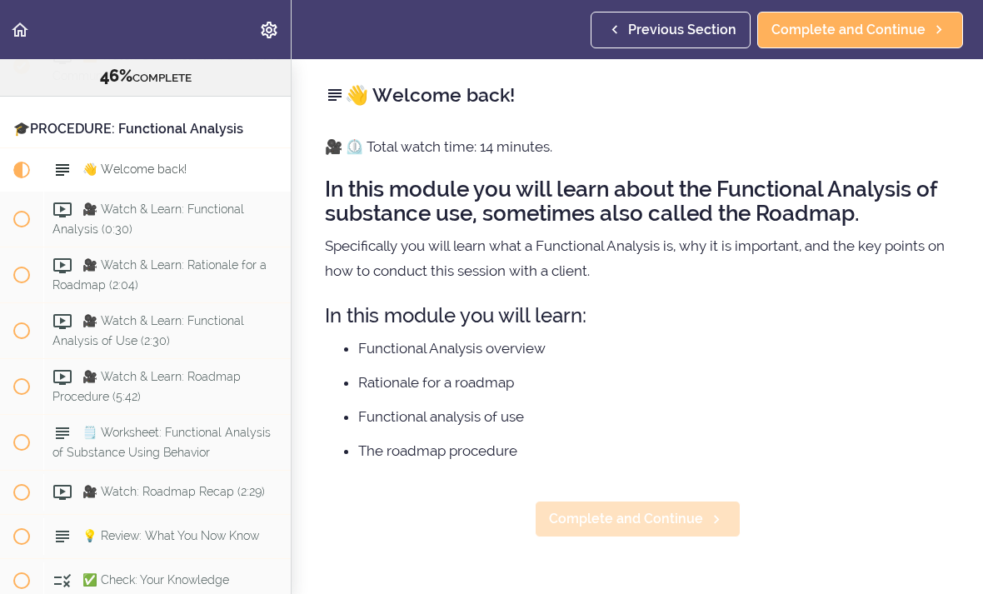
click at [617, 511] on span "Complete and Continue" at bounding box center [626, 519] width 154 height 20
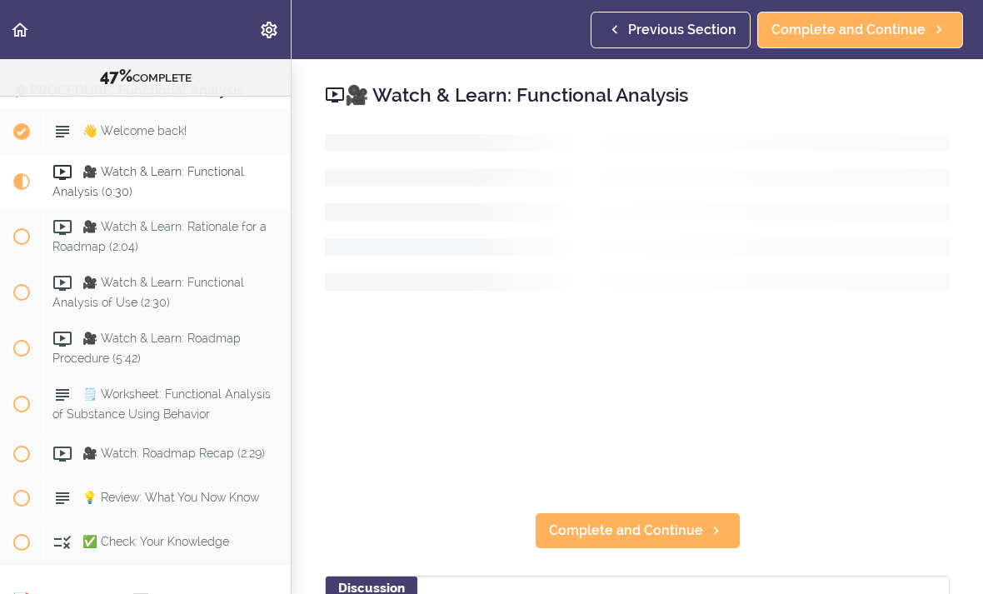
scroll to position [5708, 0]
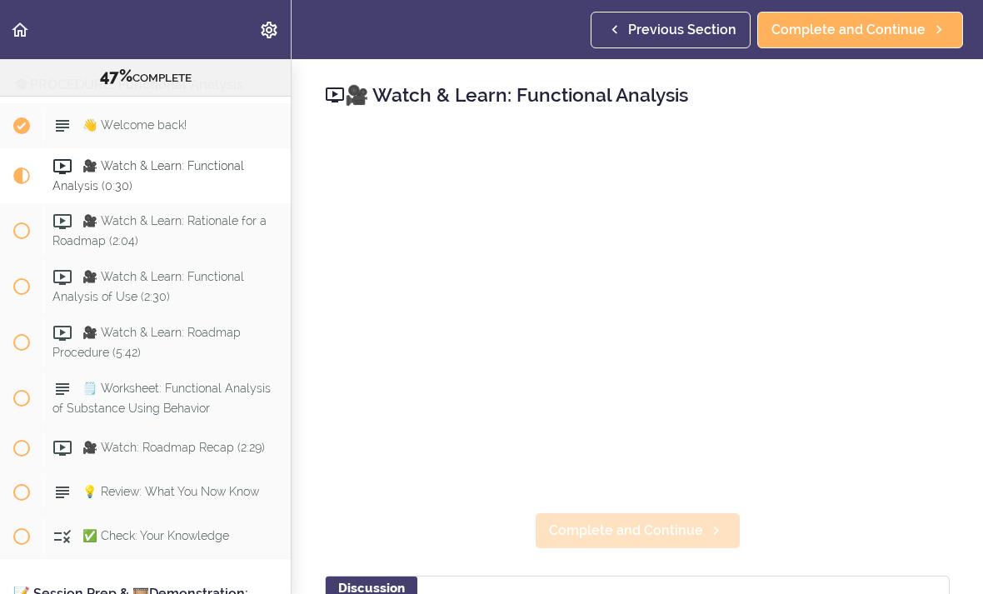
click at [635, 532] on span "Complete and Continue" at bounding box center [626, 531] width 154 height 20
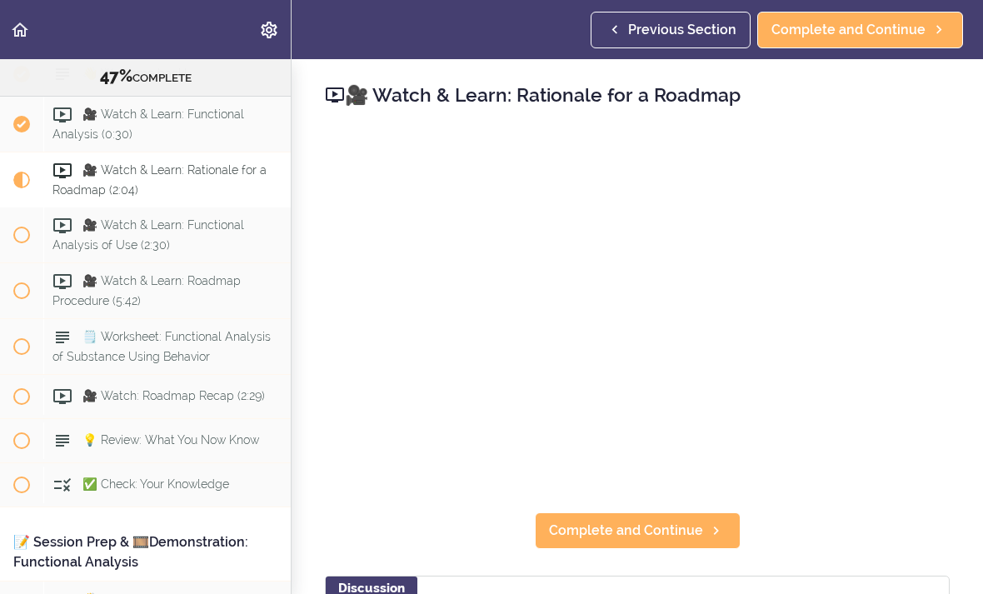
scroll to position [5763, 0]
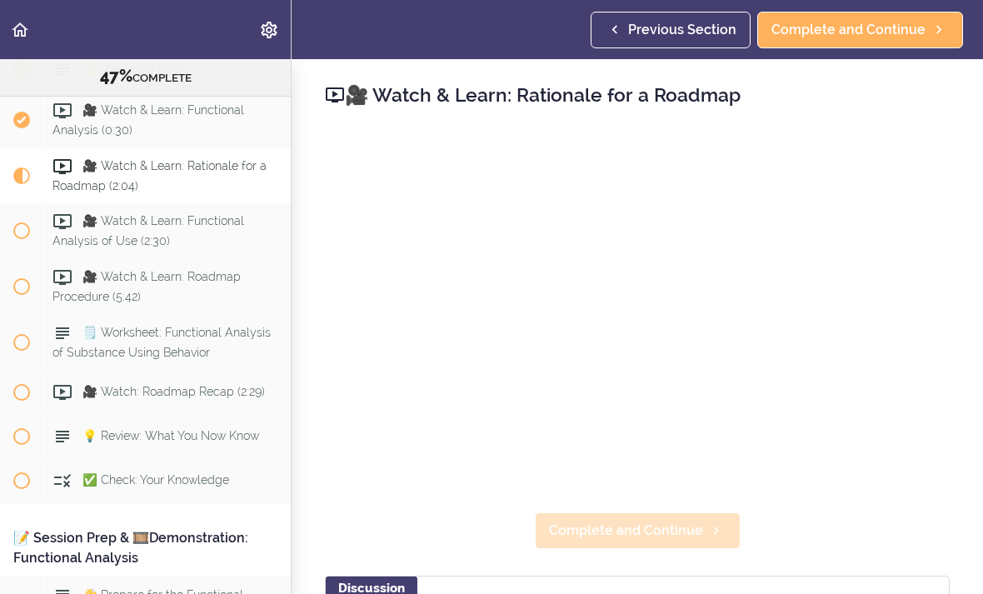
click at [605, 528] on span "Complete and Continue" at bounding box center [626, 531] width 154 height 20
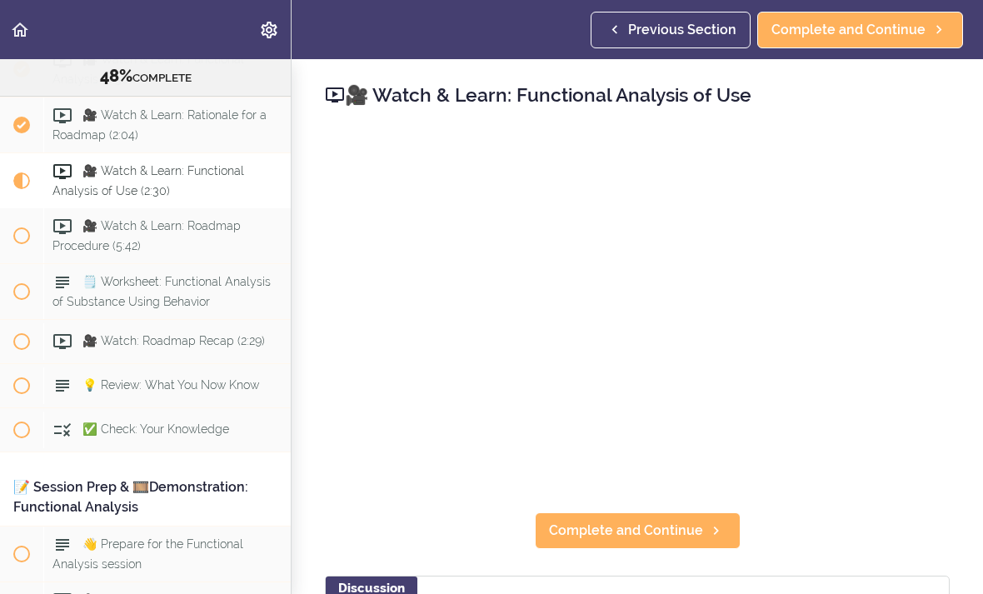
scroll to position [5819, 0]
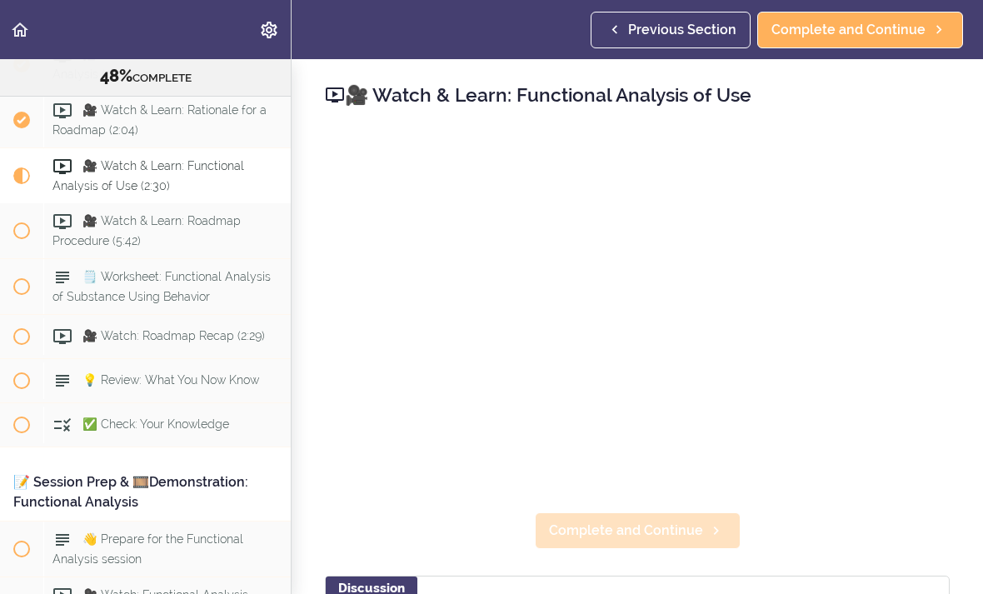
click at [686, 527] on span "Complete and Continue" at bounding box center [626, 531] width 154 height 20
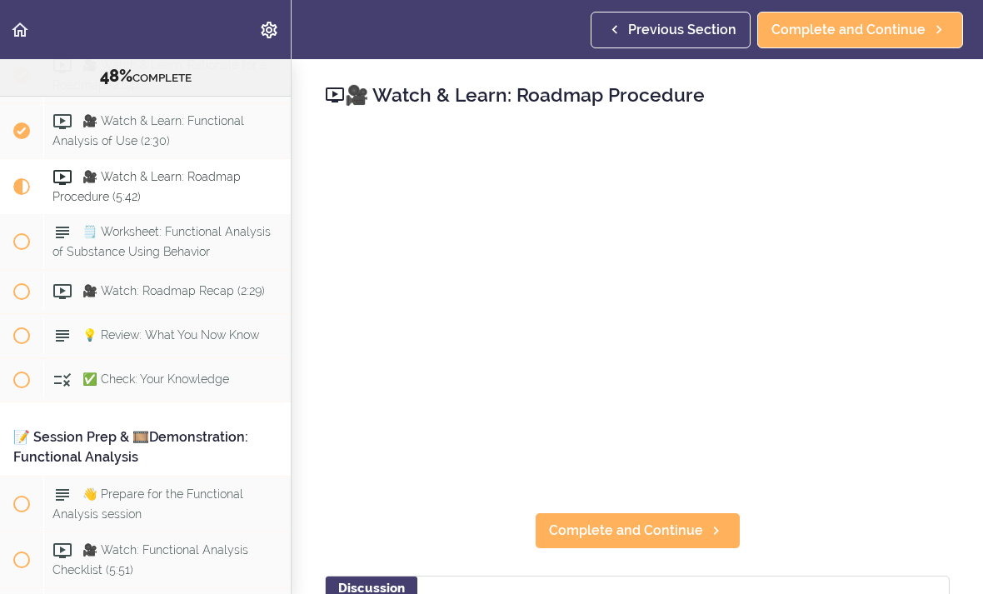
scroll to position [5874, 0]
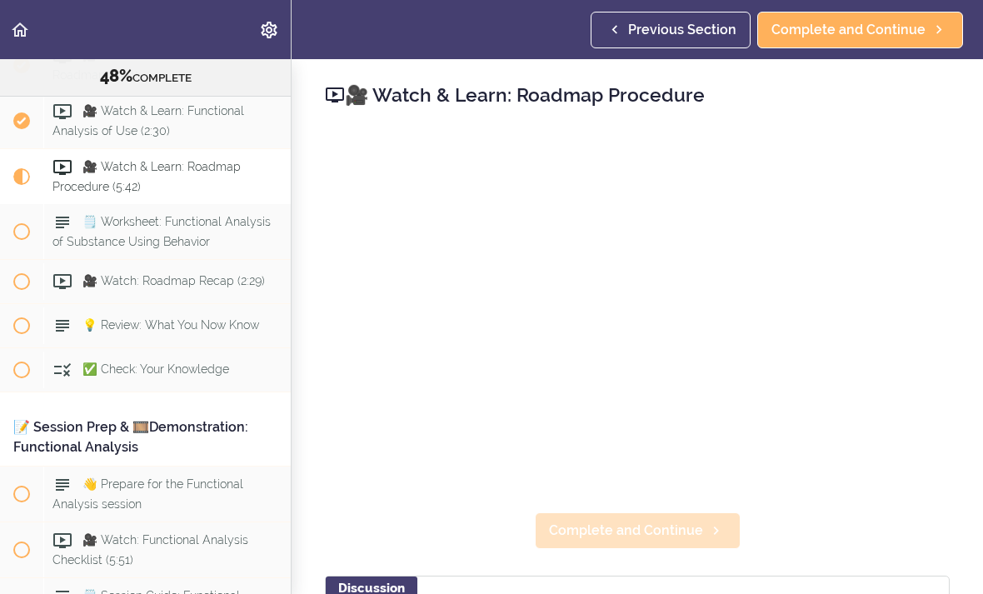
click at [642, 522] on span "Complete and Continue" at bounding box center [626, 531] width 154 height 20
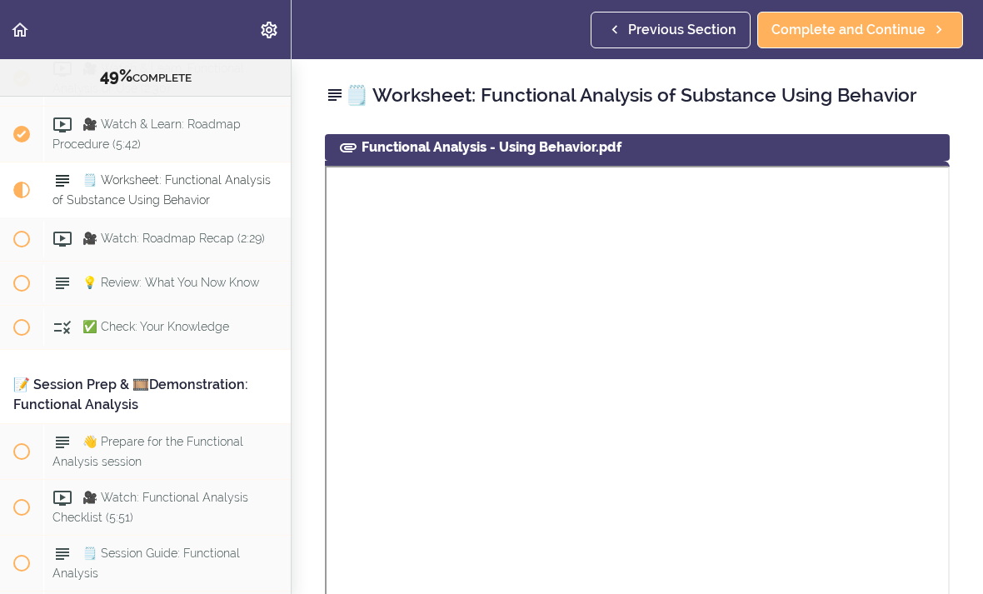
scroll to position [5930, 0]
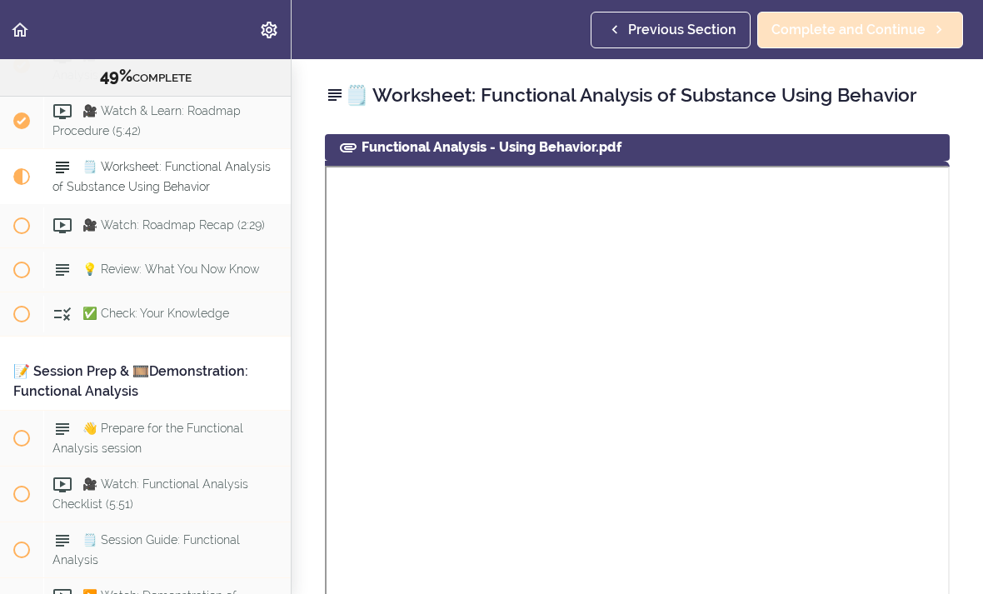
click at [837, 31] on span "Complete and Continue" at bounding box center [849, 30] width 154 height 20
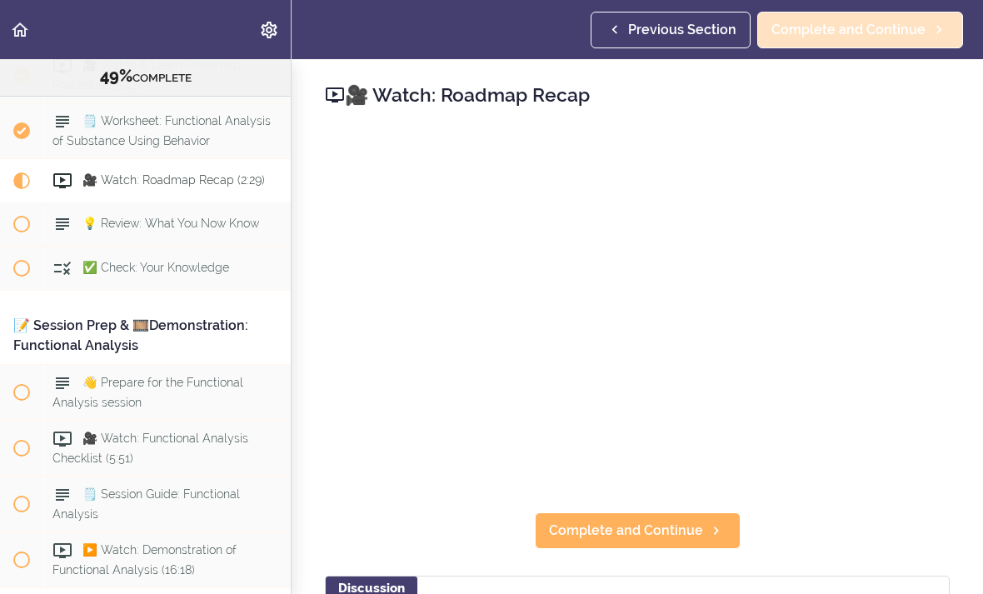
scroll to position [5986, 0]
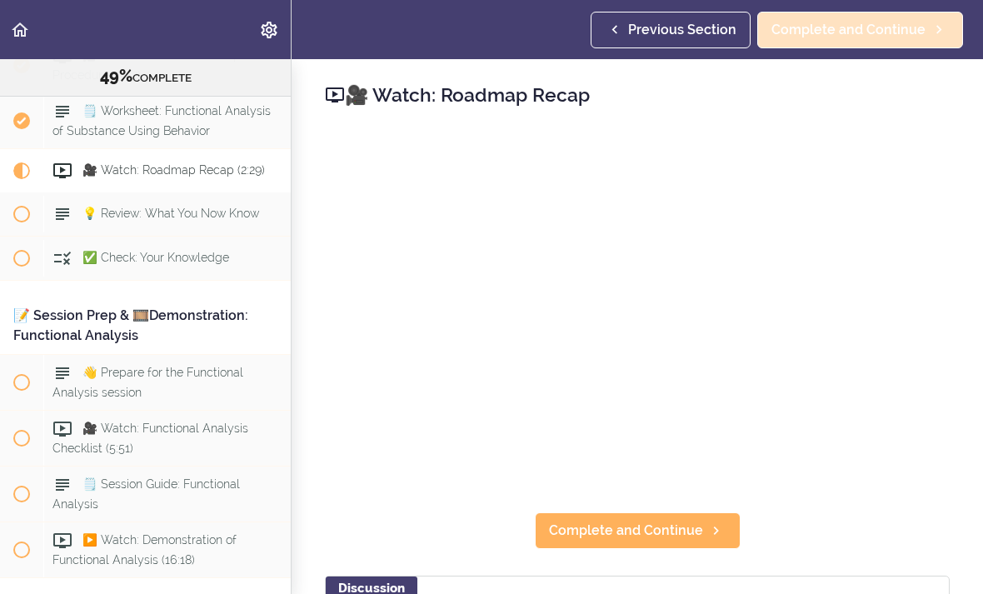
click at [892, 33] on span "Complete and Continue" at bounding box center [849, 30] width 154 height 20
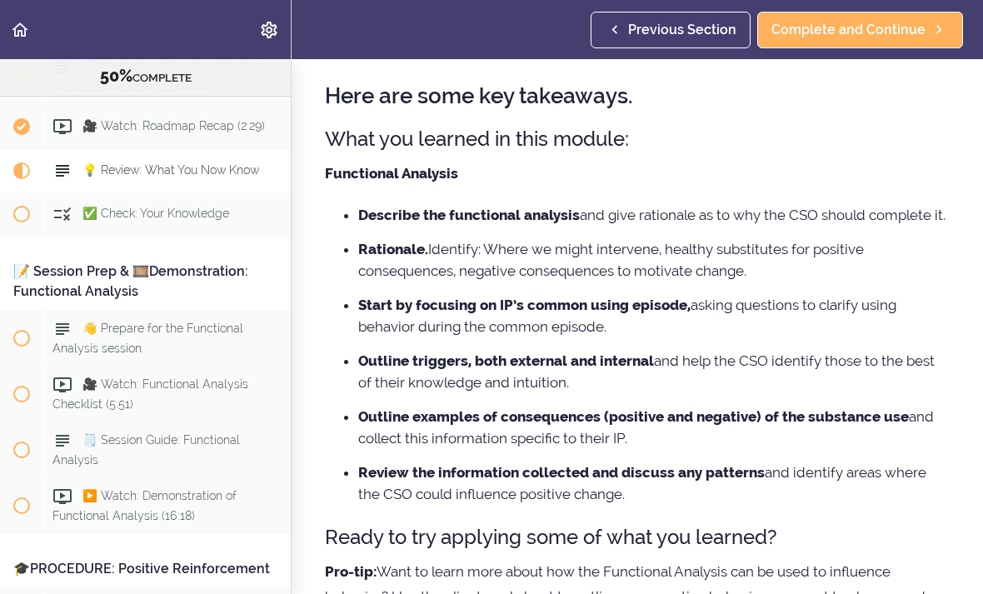
scroll to position [62, 0]
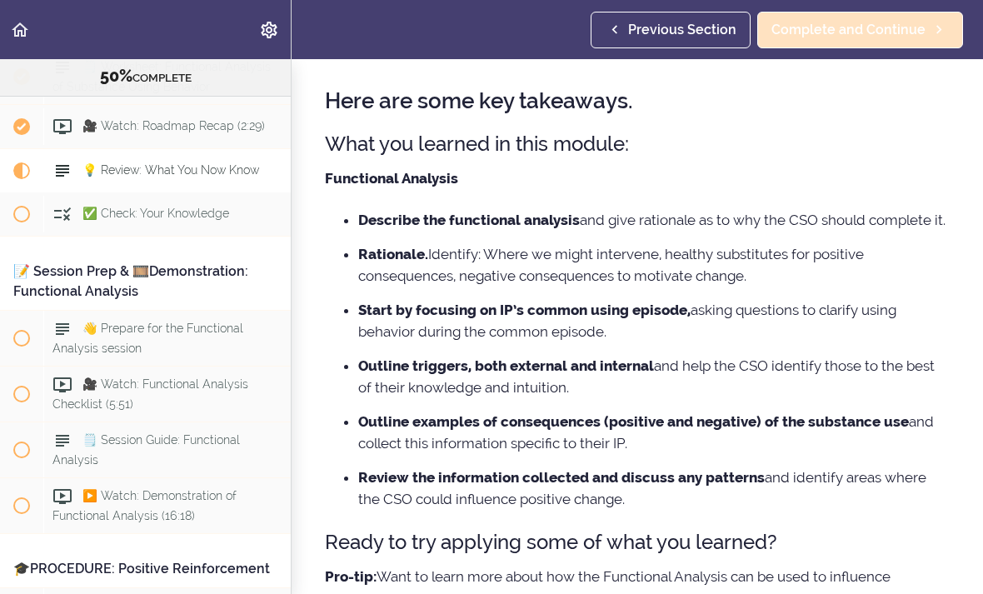
click at [882, 35] on span "Complete and Continue" at bounding box center [849, 30] width 154 height 20
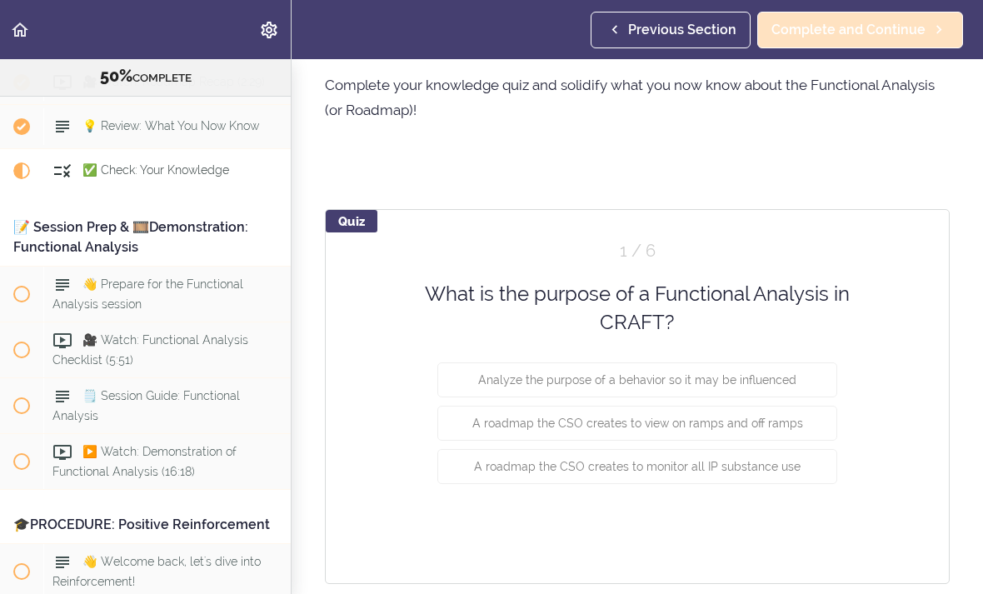
scroll to position [61, 0]
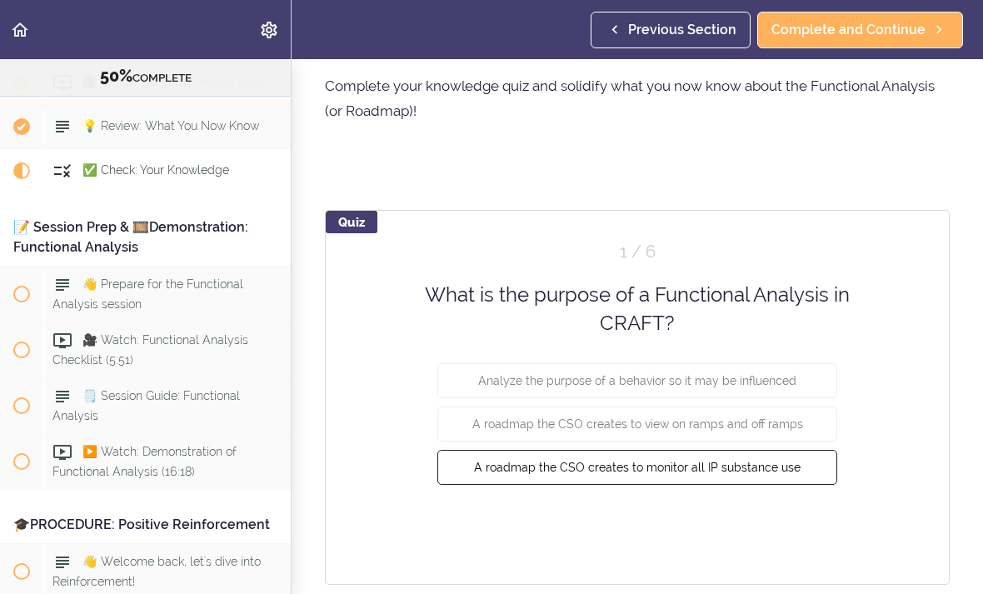
click at [733, 472] on span "A roadmap the CSO creates to monitor all IP substance use" at bounding box center [637, 466] width 327 height 13
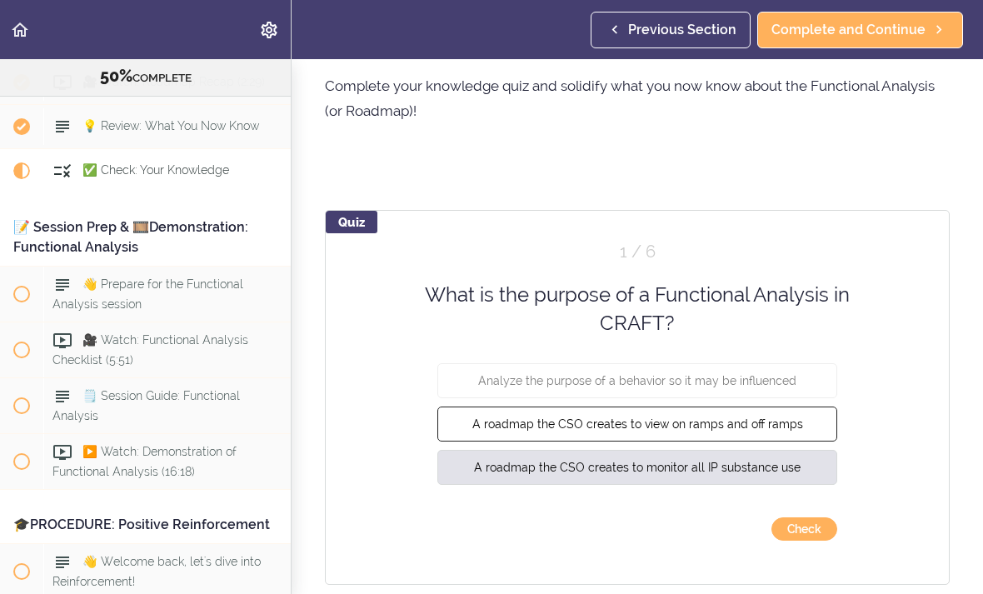
click at [772, 432] on button "A roadmap the CSO creates to view on ramps and off ramps" at bounding box center [637, 423] width 400 height 35
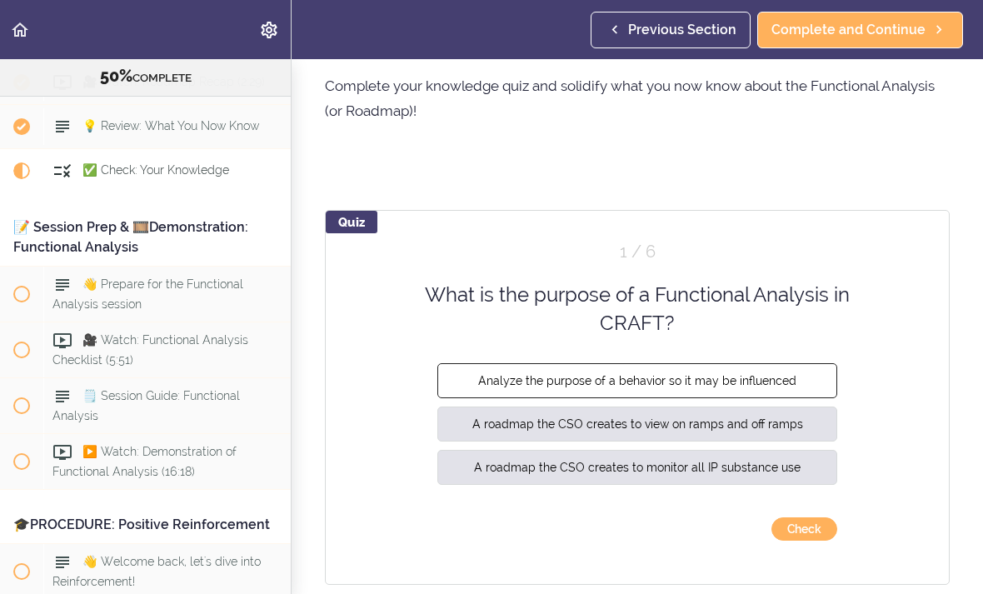
click at [772, 388] on button "Analyze the purpose of a behavior so it may be influenced" at bounding box center [637, 379] width 400 height 35
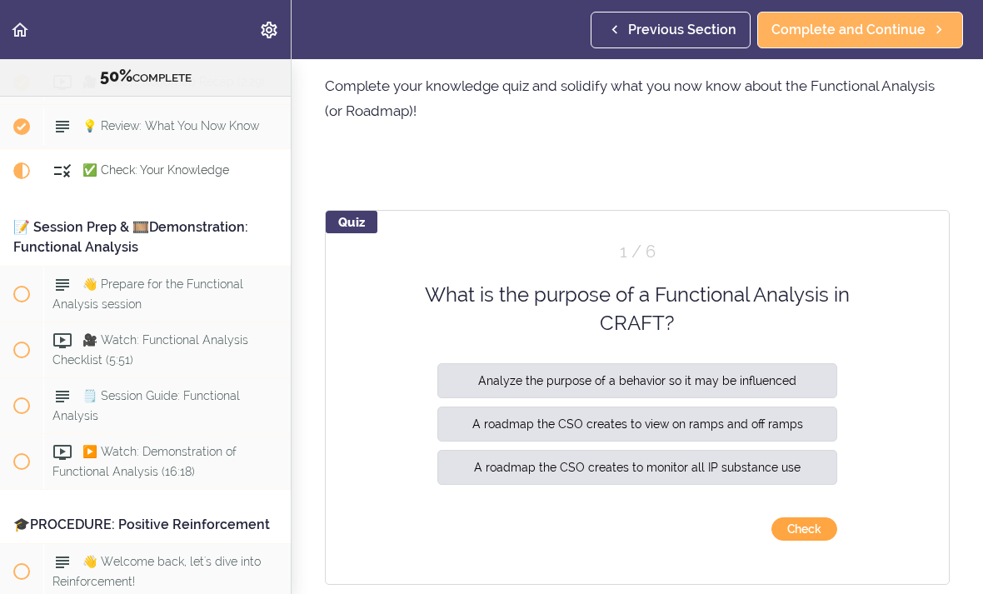
click at [800, 529] on button "Check" at bounding box center [805, 528] width 66 height 23
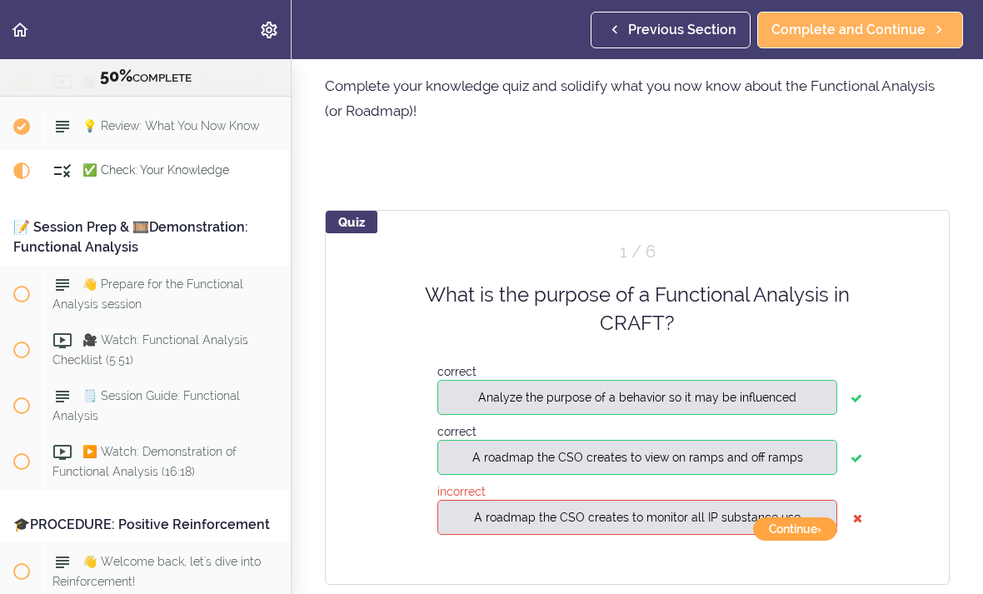
click at [795, 523] on button "Continue ›" at bounding box center [795, 528] width 84 height 23
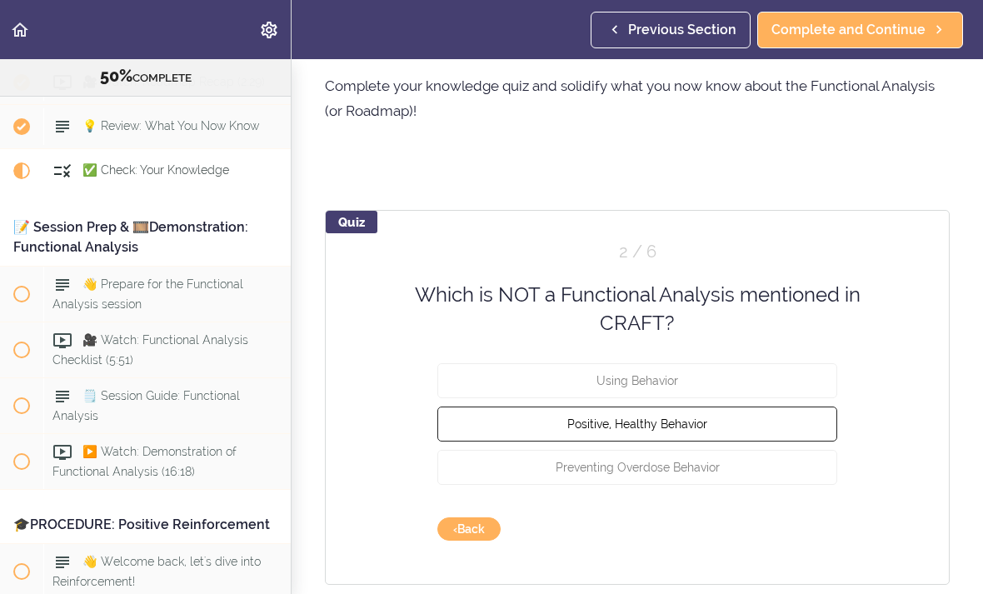
click at [767, 428] on button "Positive, Healthy Behavior" at bounding box center [637, 423] width 400 height 35
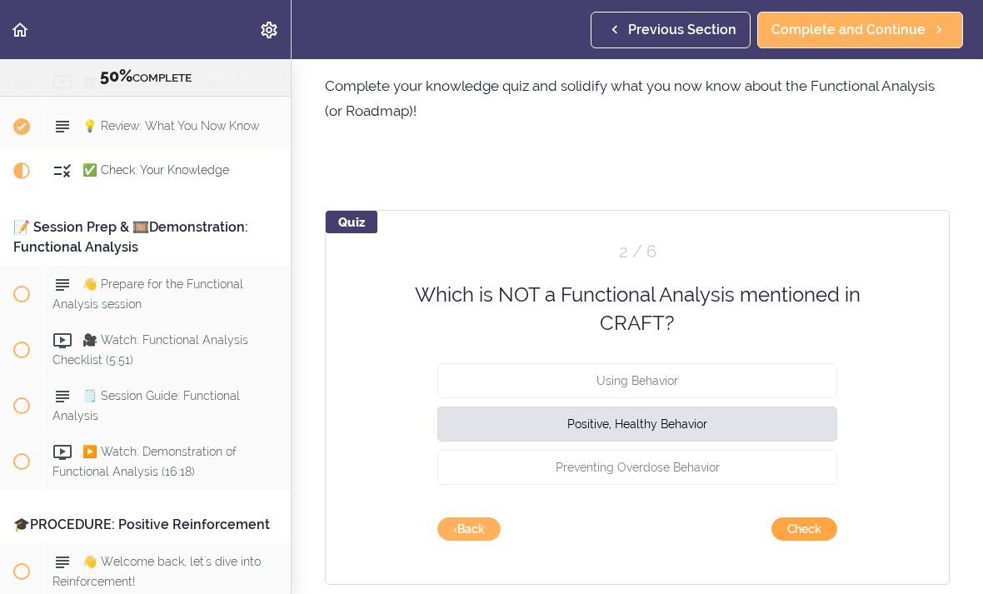
click at [799, 529] on button "Check" at bounding box center [805, 528] width 66 height 23
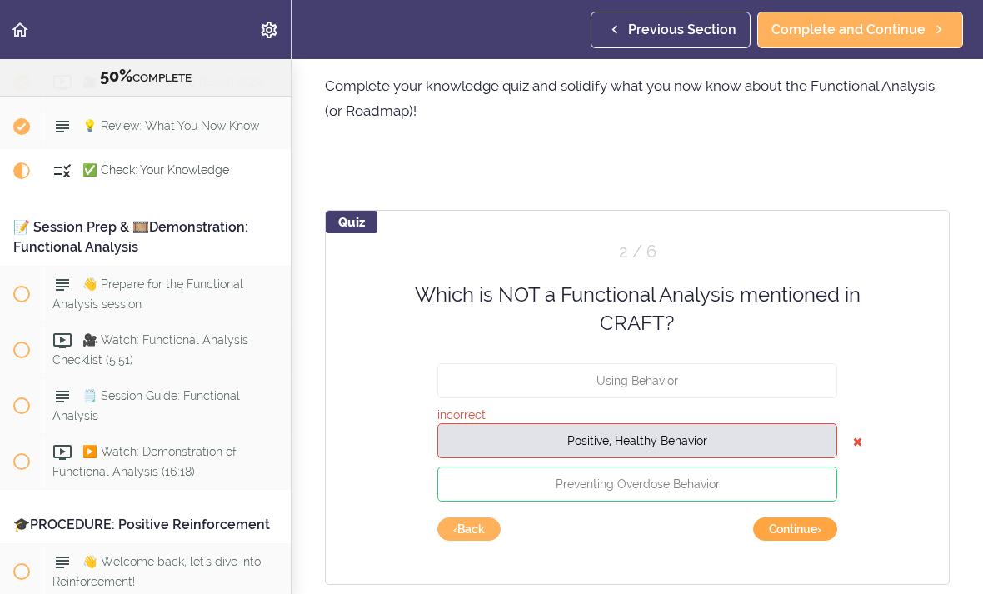
click at [787, 526] on button "Continue ›" at bounding box center [795, 528] width 84 height 23
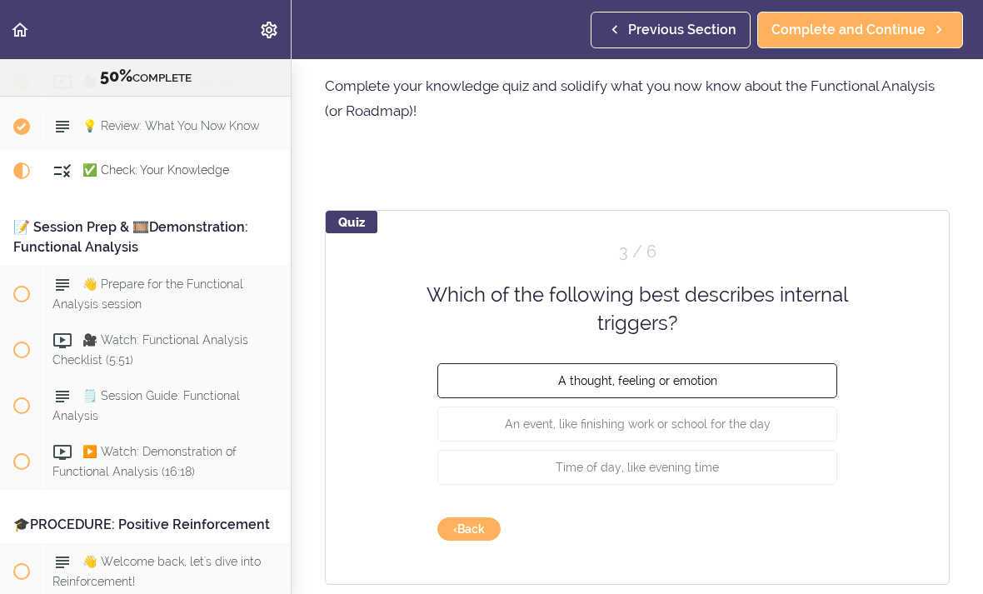
click at [735, 378] on button "A thought, feeling or emotion" at bounding box center [637, 379] width 400 height 35
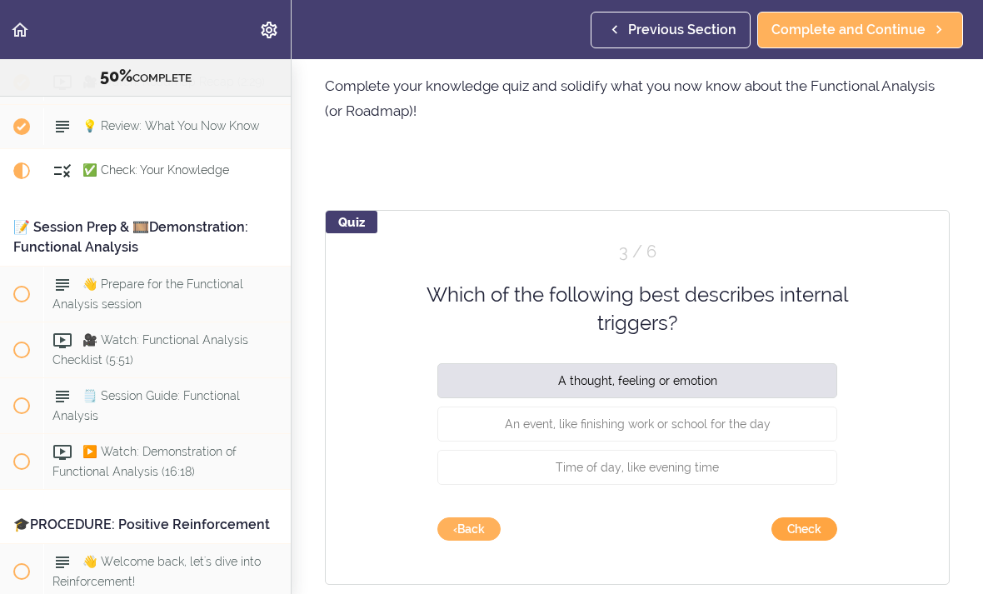
click at [807, 532] on button "Check" at bounding box center [805, 528] width 66 height 23
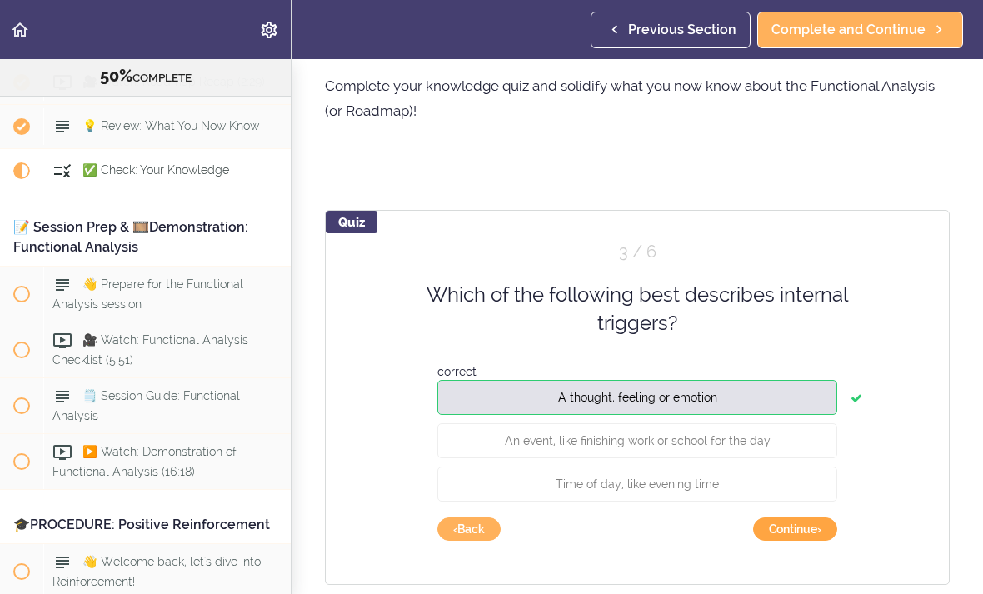
click at [806, 533] on button "Continue ›" at bounding box center [795, 528] width 84 height 23
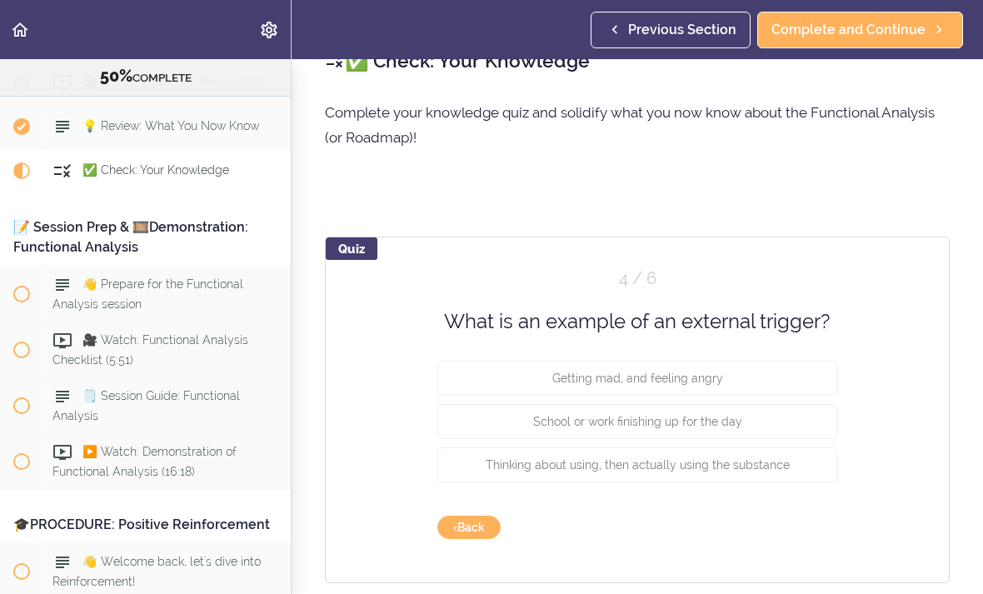
scroll to position [32, 0]
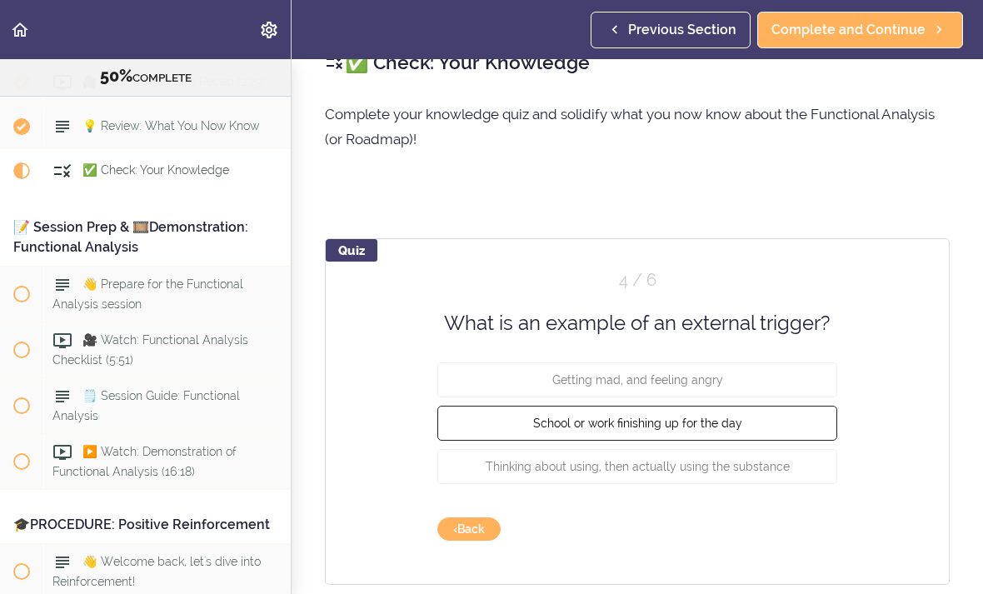
click at [757, 422] on button "School or work finishing up for the day" at bounding box center [637, 423] width 400 height 35
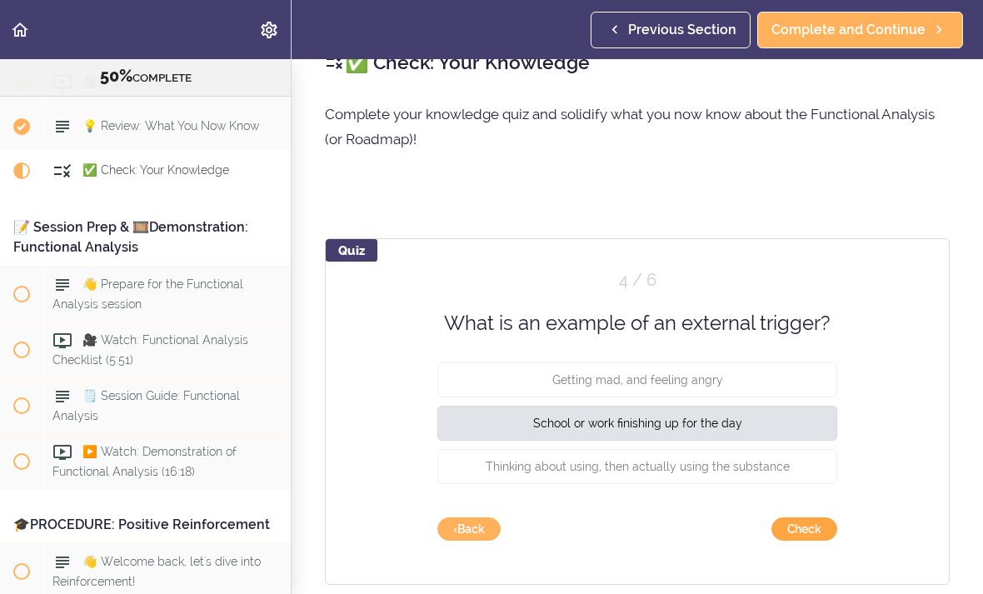
click at [795, 539] on button "Check" at bounding box center [805, 528] width 66 height 23
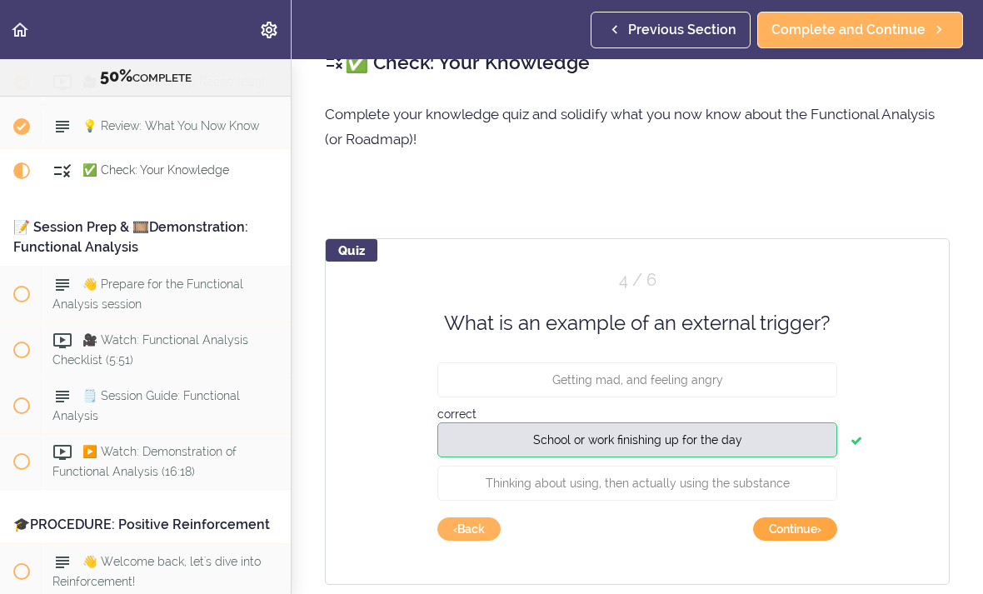
click at [806, 527] on button "Continue ›" at bounding box center [795, 528] width 84 height 23
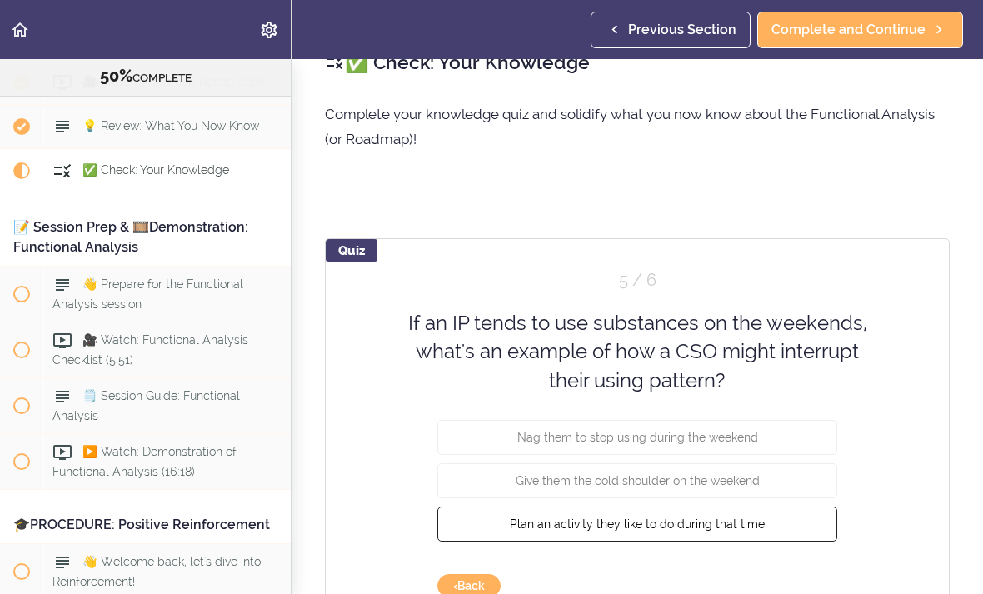
click at [734, 527] on span "Plan an activity they like to do during that time" at bounding box center [637, 523] width 255 height 13
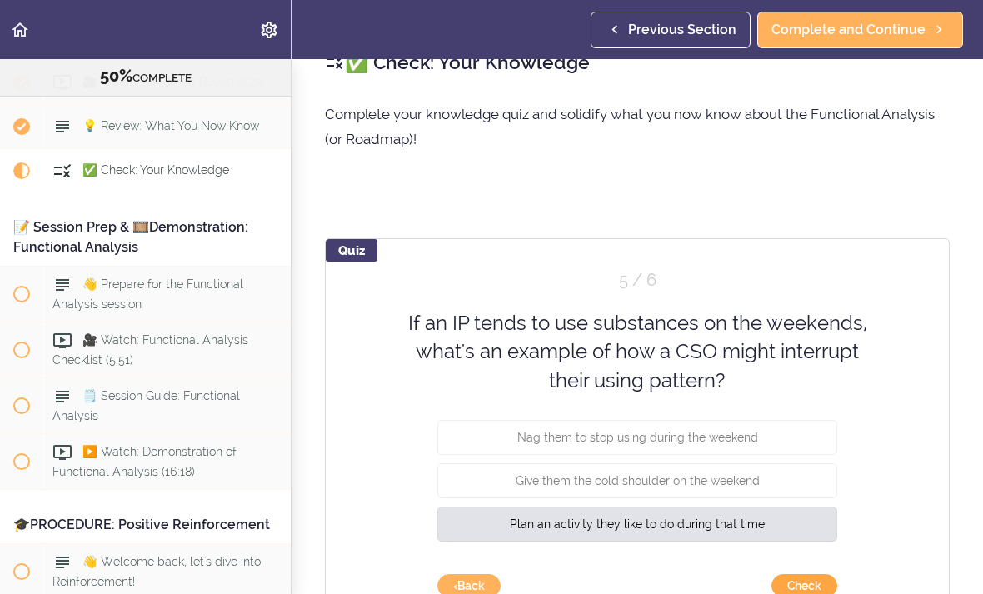
click at [803, 580] on button "Check" at bounding box center [805, 585] width 66 height 23
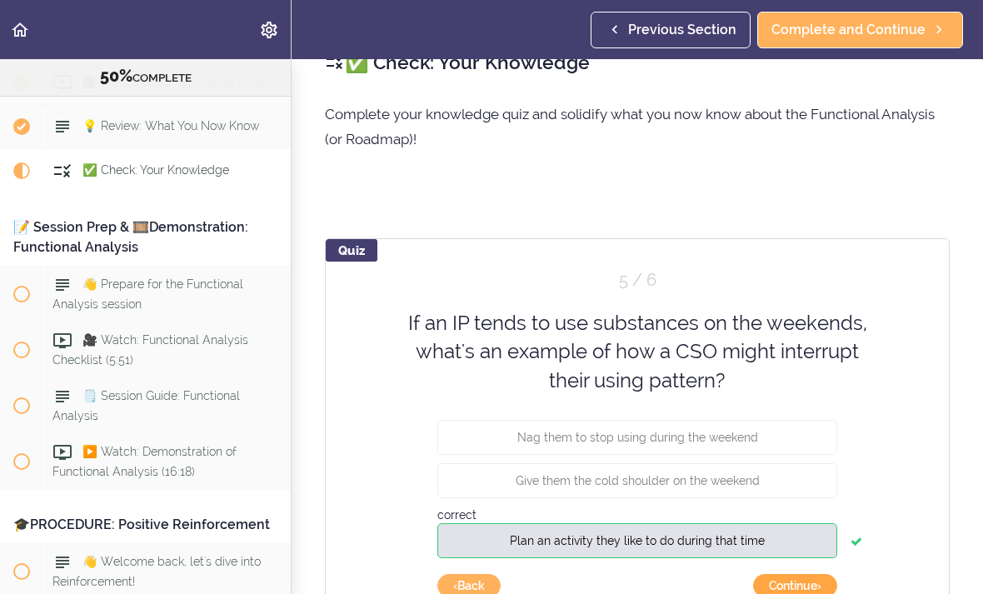
click at [810, 580] on button "Continue ›" at bounding box center [795, 585] width 84 height 23
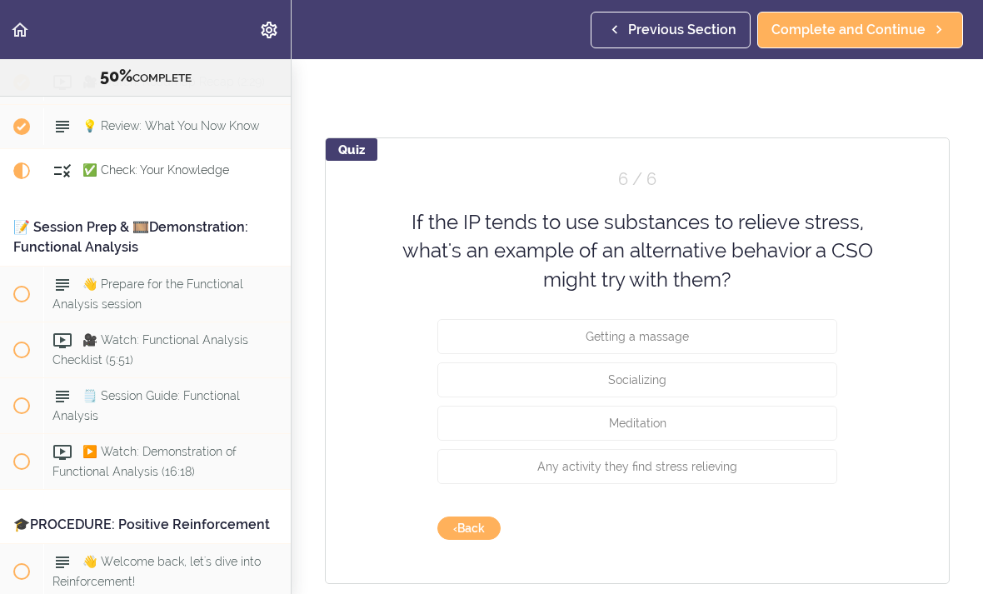
scroll to position [132, 0]
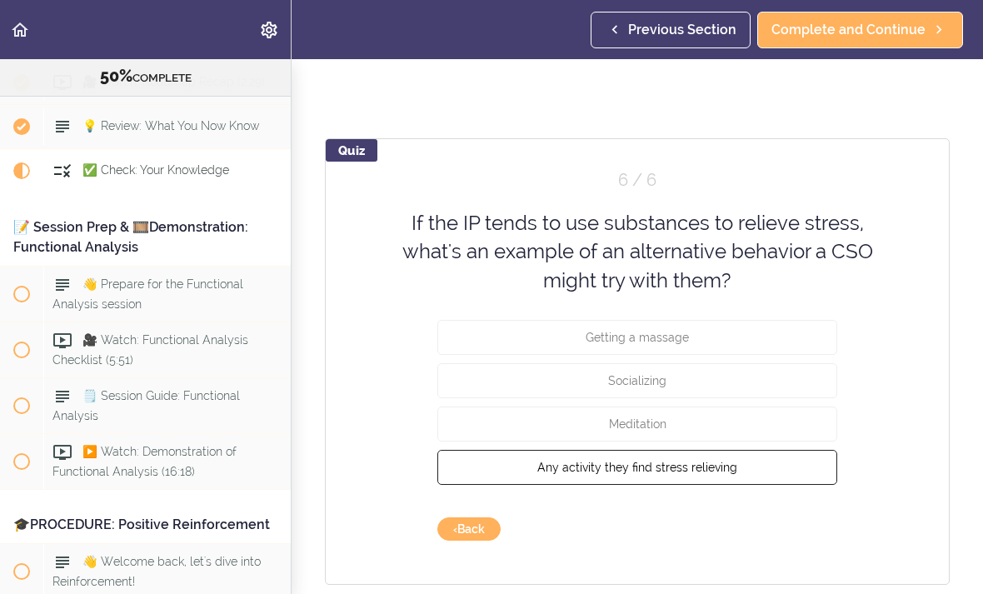
click at [761, 472] on button "Any activity they find stress relieving" at bounding box center [637, 467] width 400 height 35
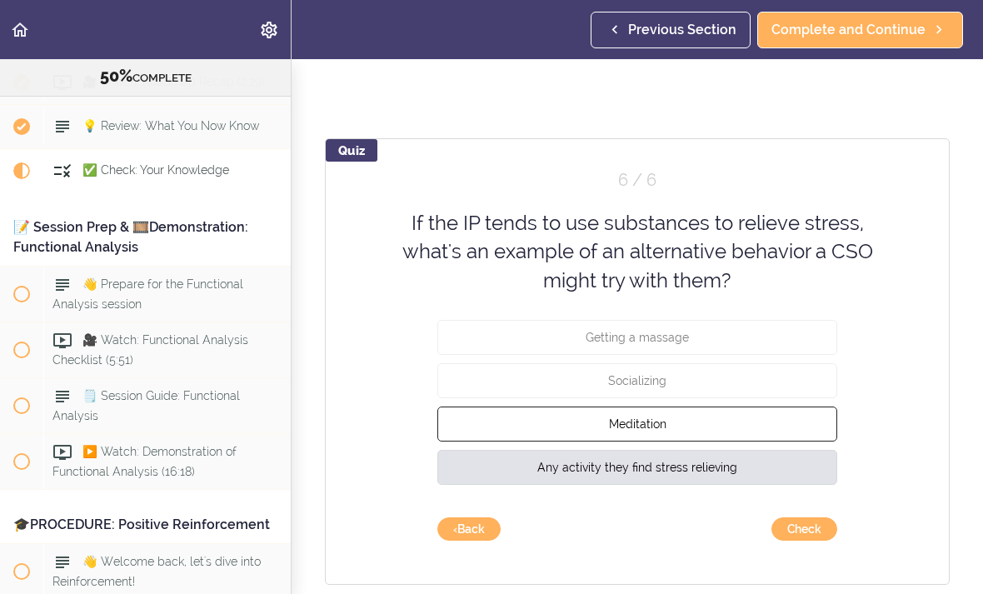
click at [757, 429] on button "Meditation" at bounding box center [637, 424] width 400 height 35
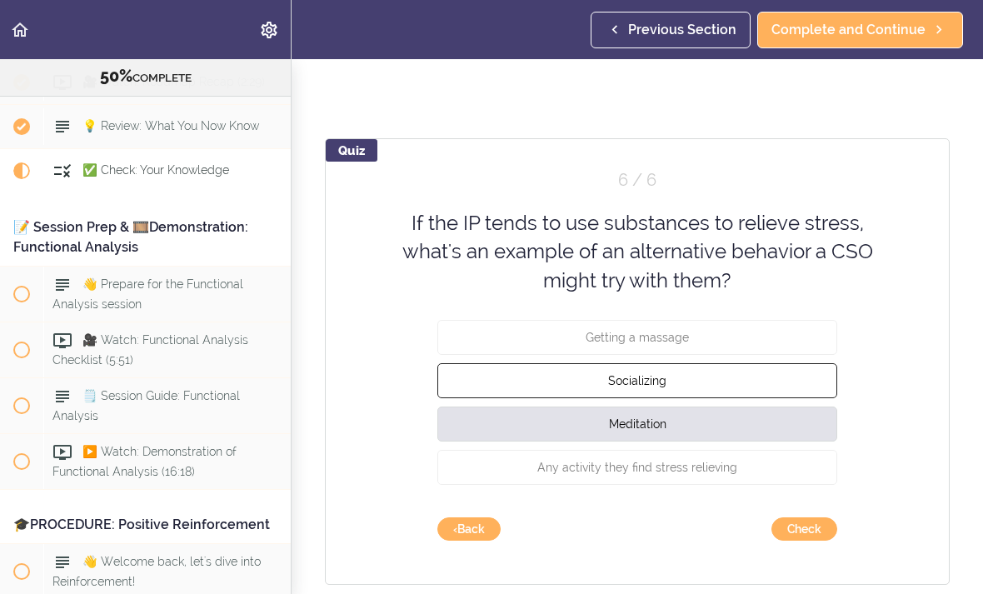
click at [740, 384] on button "Socializing" at bounding box center [637, 380] width 400 height 35
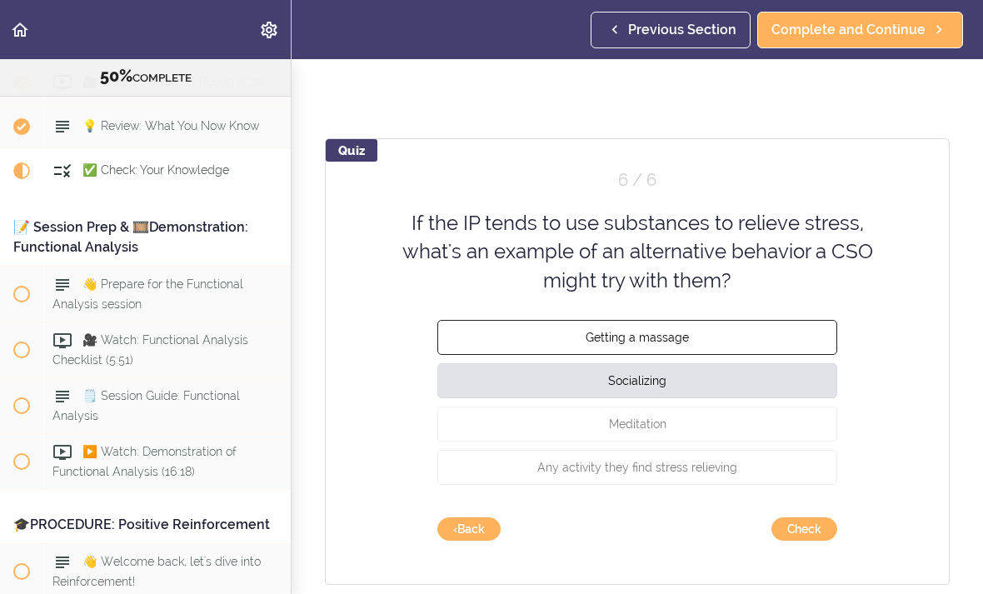
click at [755, 334] on button "Getting a massage" at bounding box center [637, 337] width 400 height 35
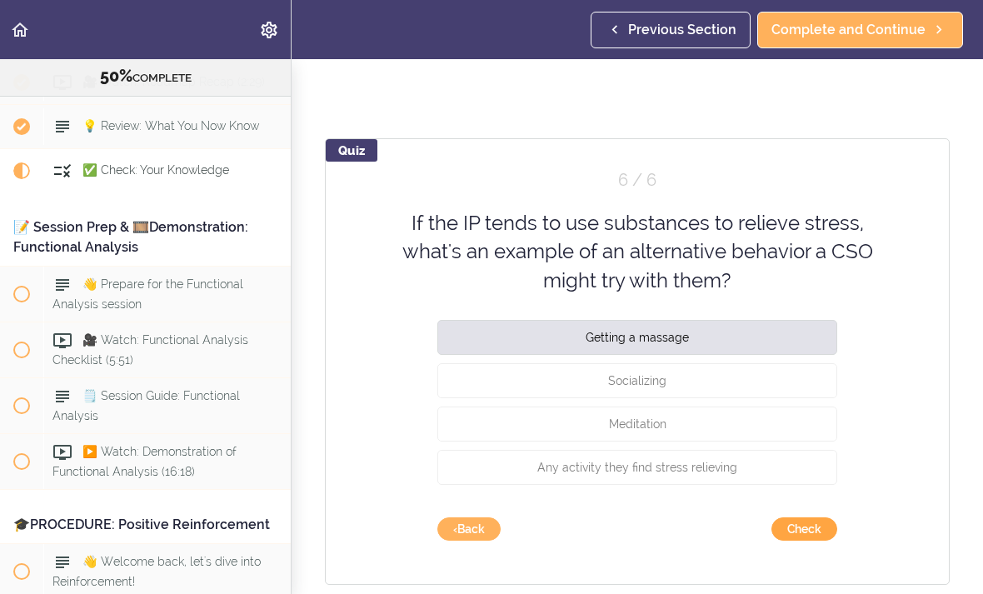
click at [802, 522] on button "Check" at bounding box center [805, 528] width 66 height 23
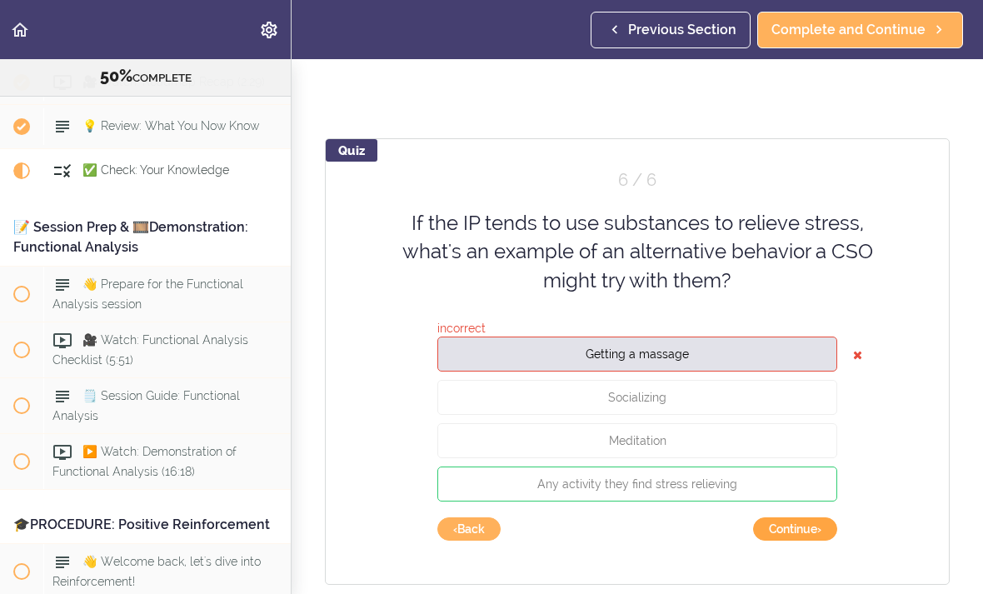
click at [797, 532] on button "Continue ›" at bounding box center [795, 528] width 84 height 23
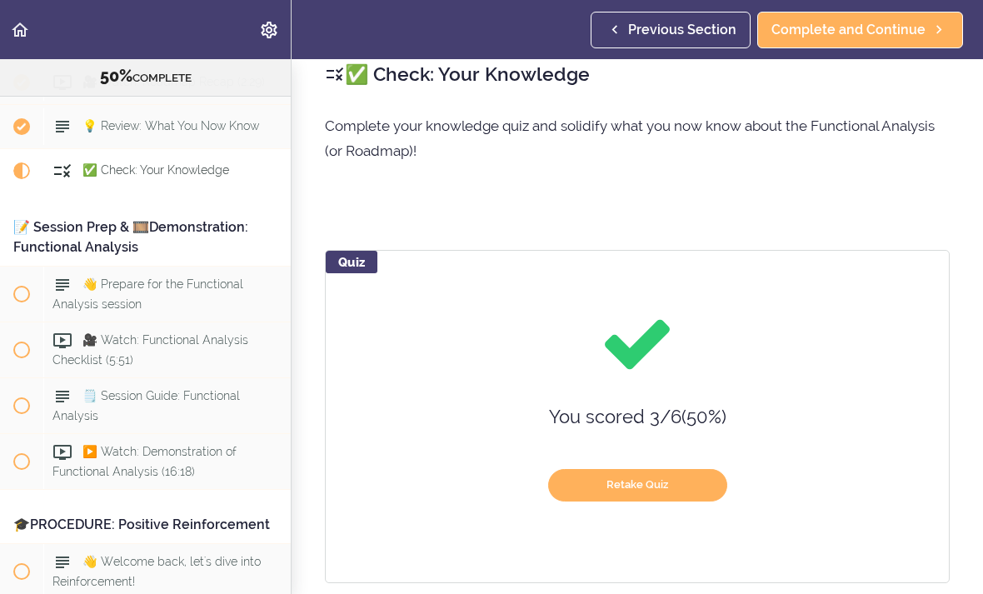
scroll to position [20, 0]
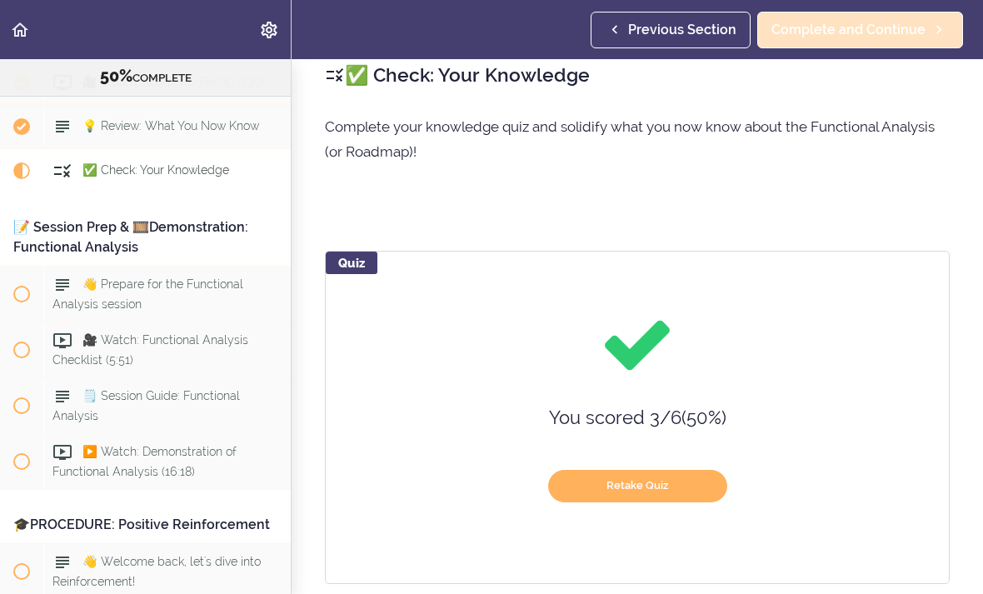
click at [907, 41] on link "Complete and Continue" at bounding box center [860, 30] width 206 height 37
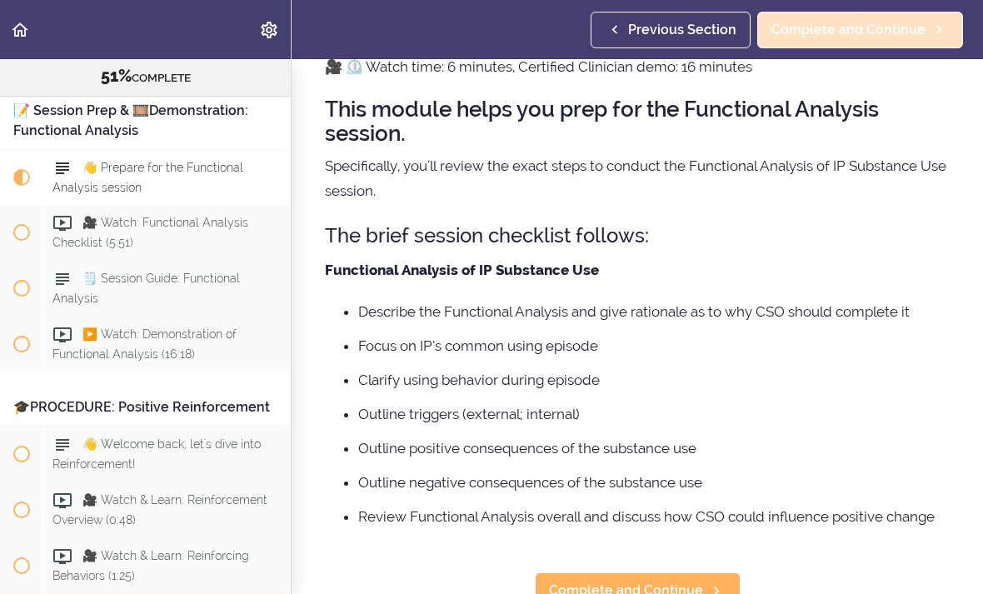
scroll to position [82, 0]
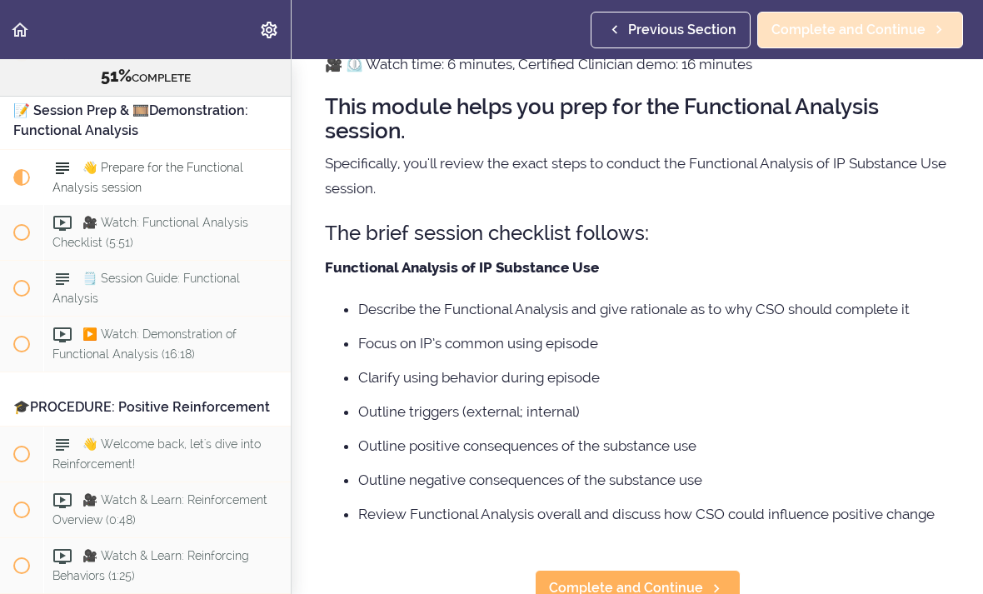
click at [894, 46] on link "Complete and Continue" at bounding box center [860, 30] width 206 height 37
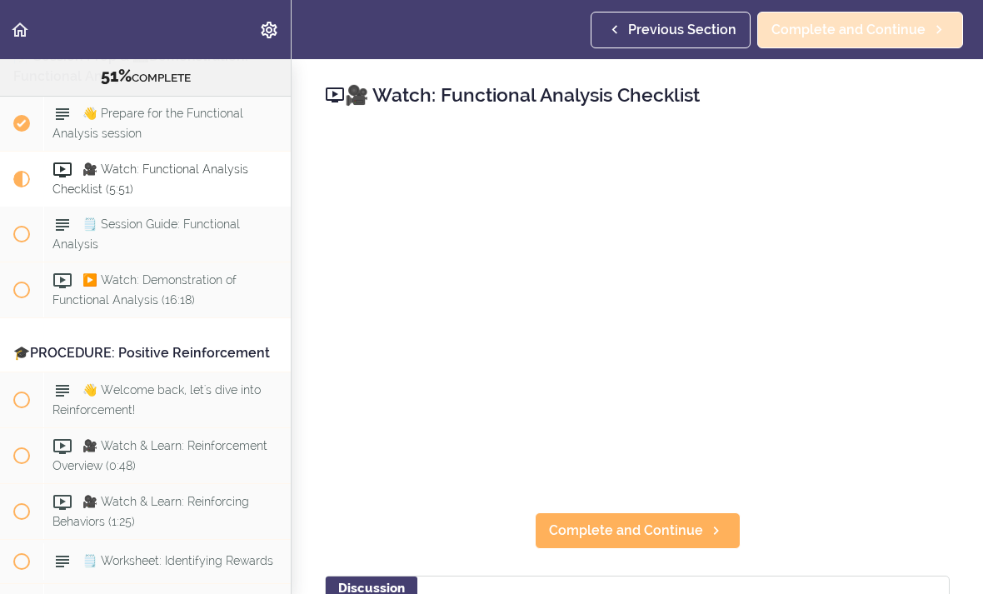
scroll to position [6247, 0]
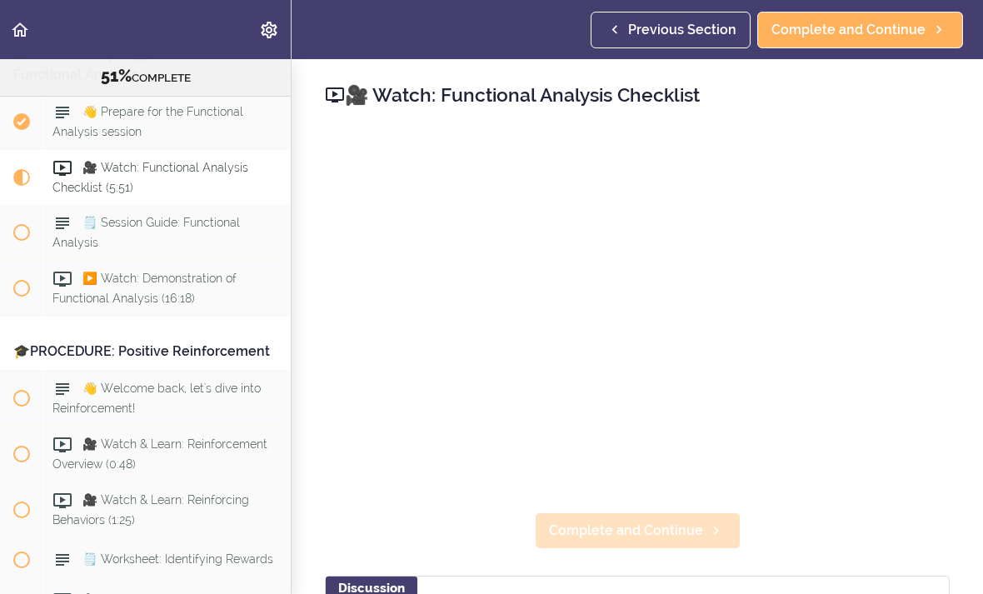
click at [684, 532] on span "Complete and Continue" at bounding box center [626, 531] width 154 height 20
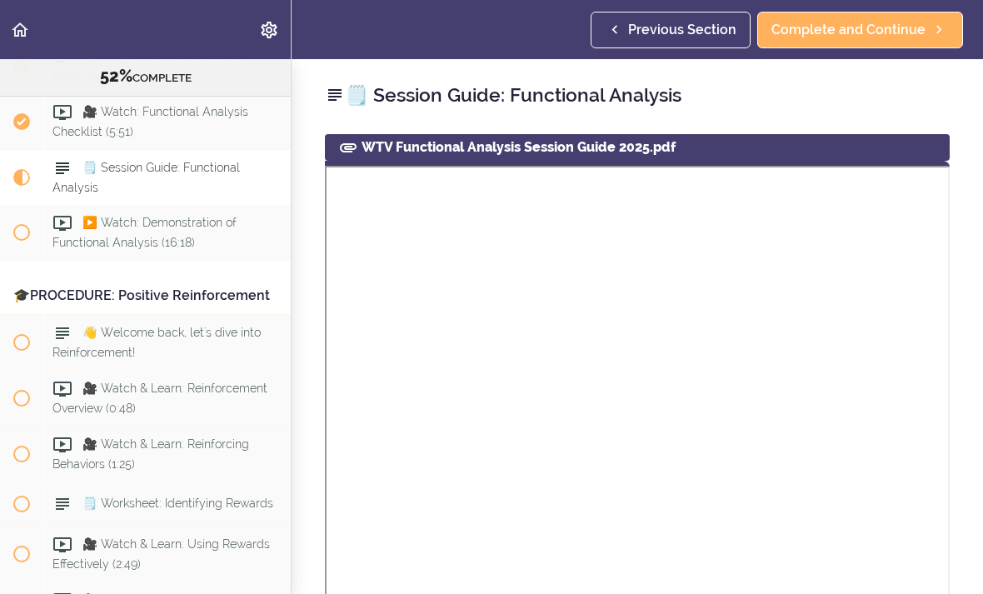
scroll to position [6303, 0]
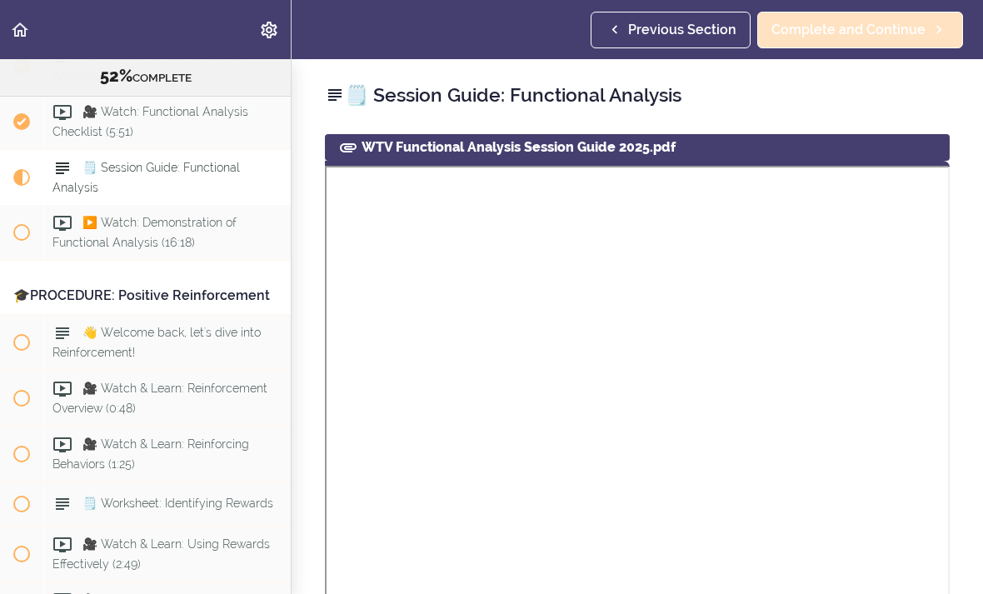
click at [912, 31] on span "Complete and Continue" at bounding box center [849, 30] width 154 height 20
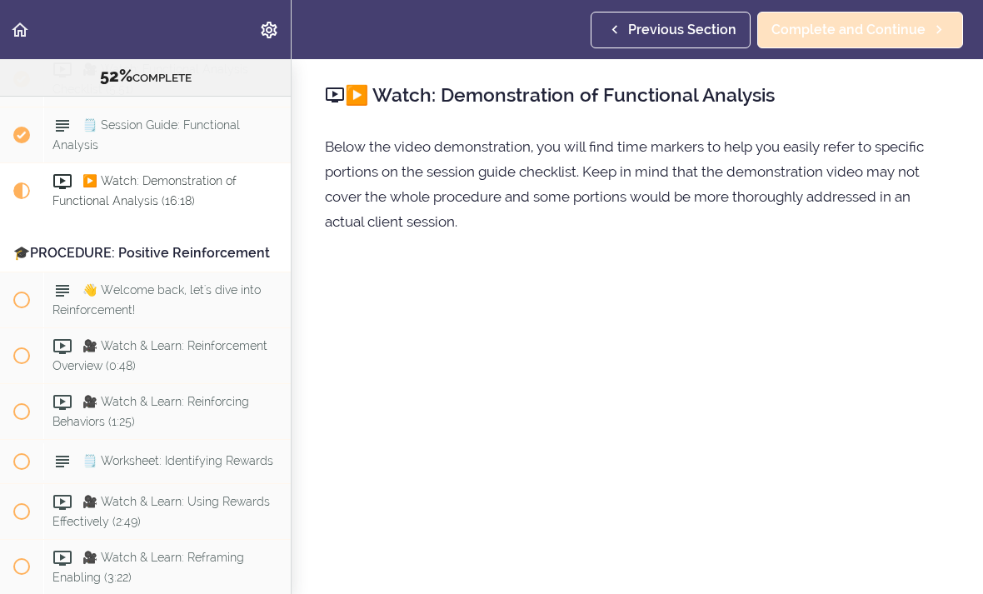
scroll to position [6358, 0]
